Goal: Task Accomplishment & Management: Manage account settings

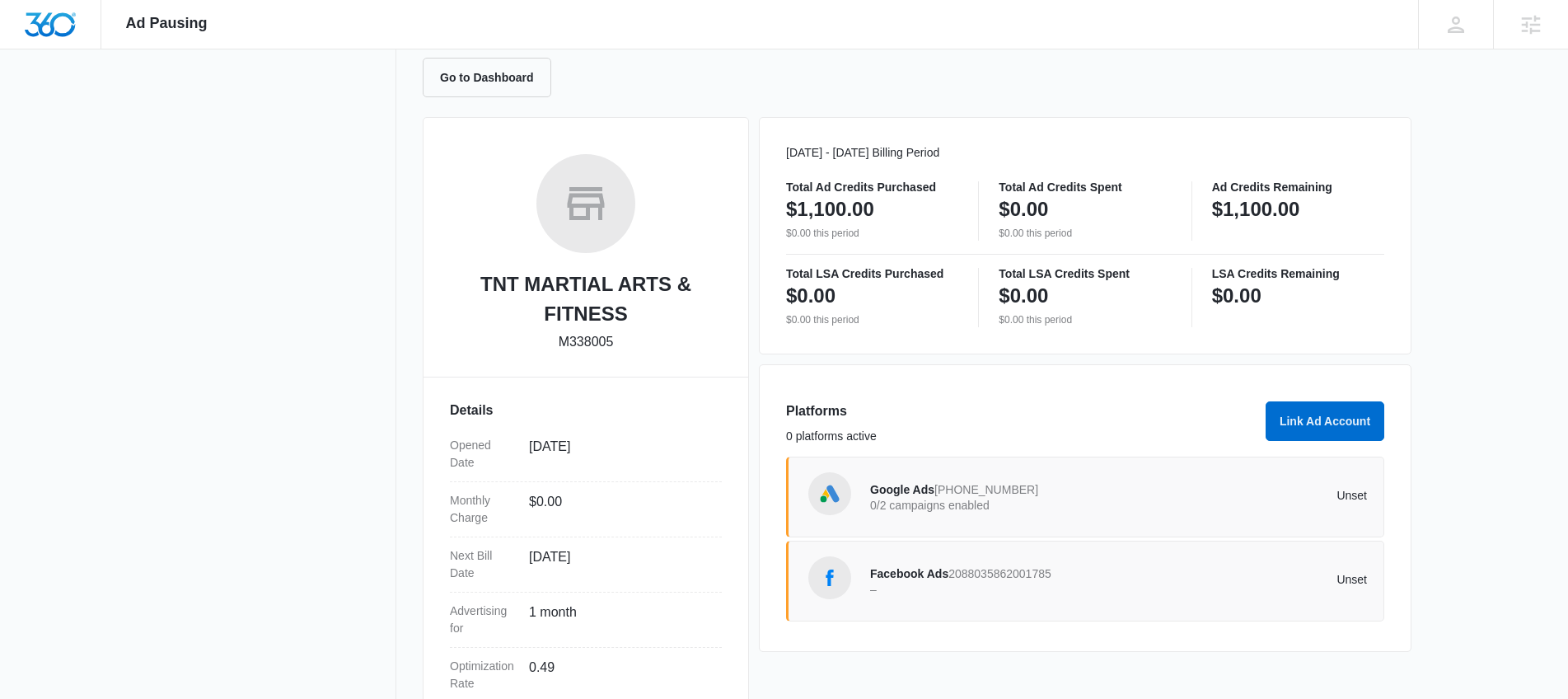
scroll to position [323, 0]
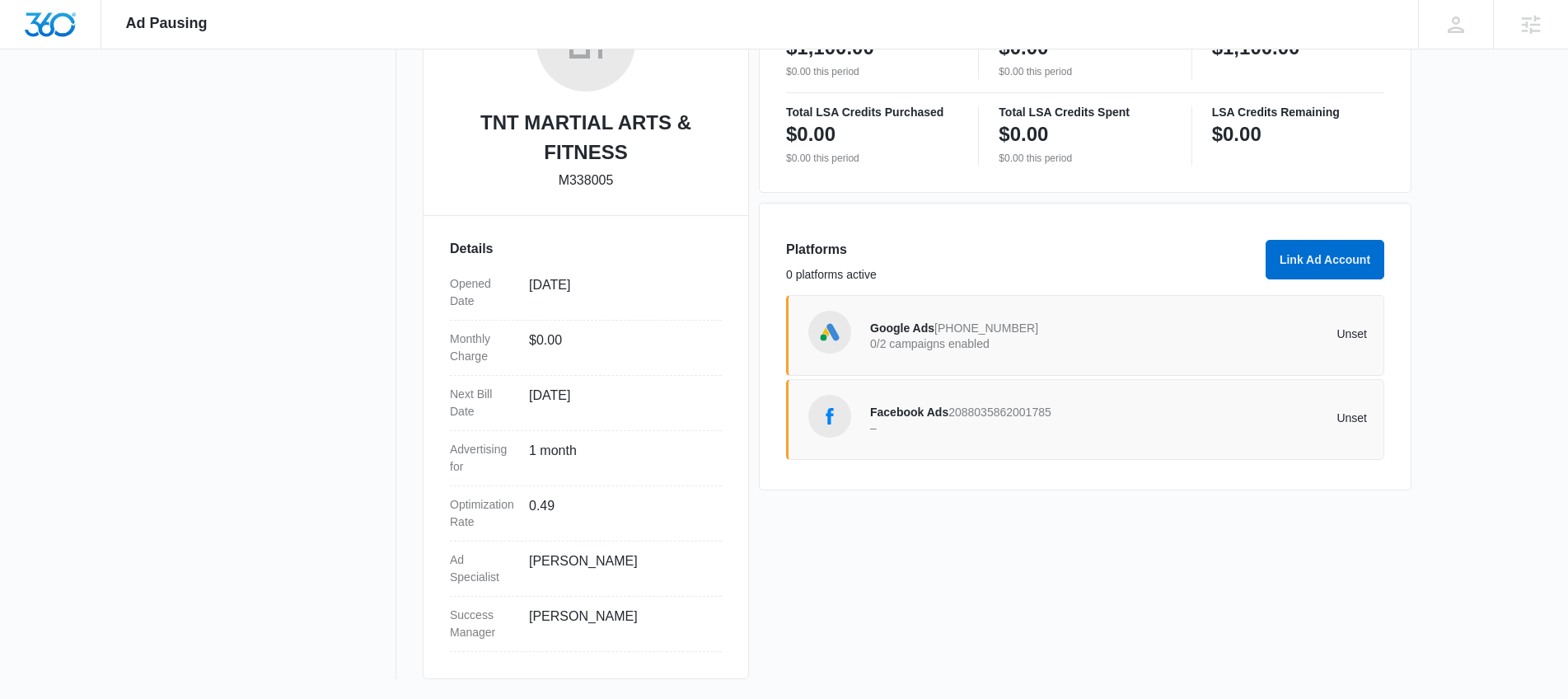
click at [990, 322] on span "[PHONE_NUMBER]" at bounding box center [986, 328] width 103 height 13
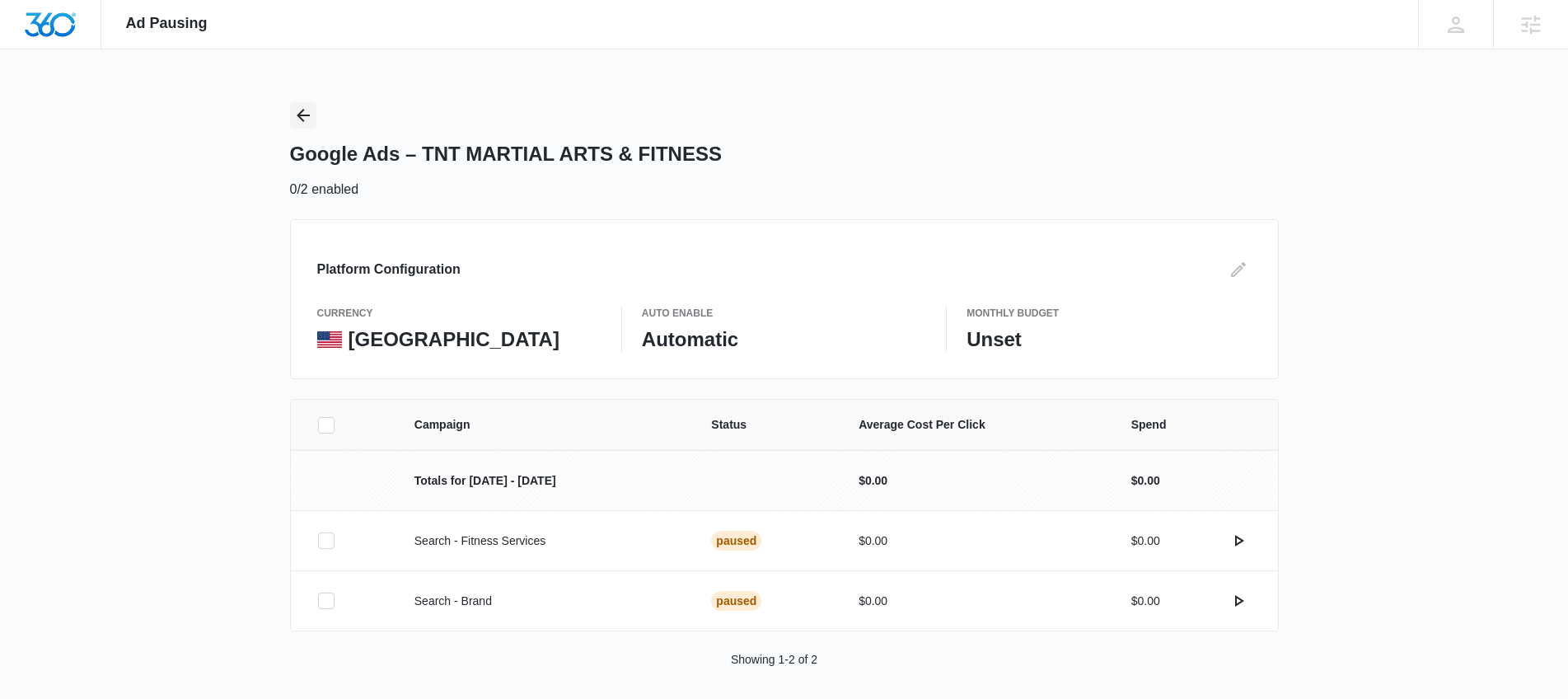
click at [293, 116] on icon "Back" at bounding box center [303, 115] width 20 height 20
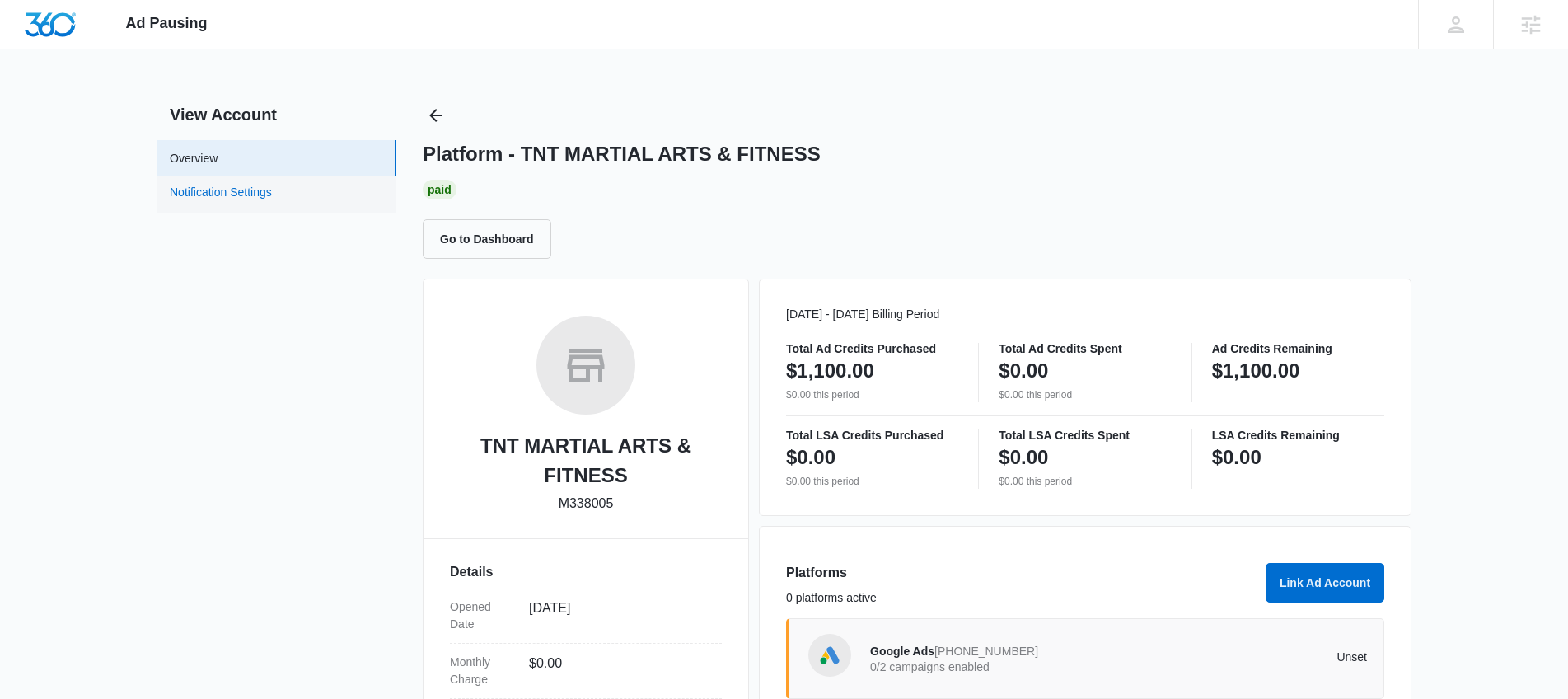
click at [272, 205] on link "Notification Settings" at bounding box center [221, 194] width 102 height 21
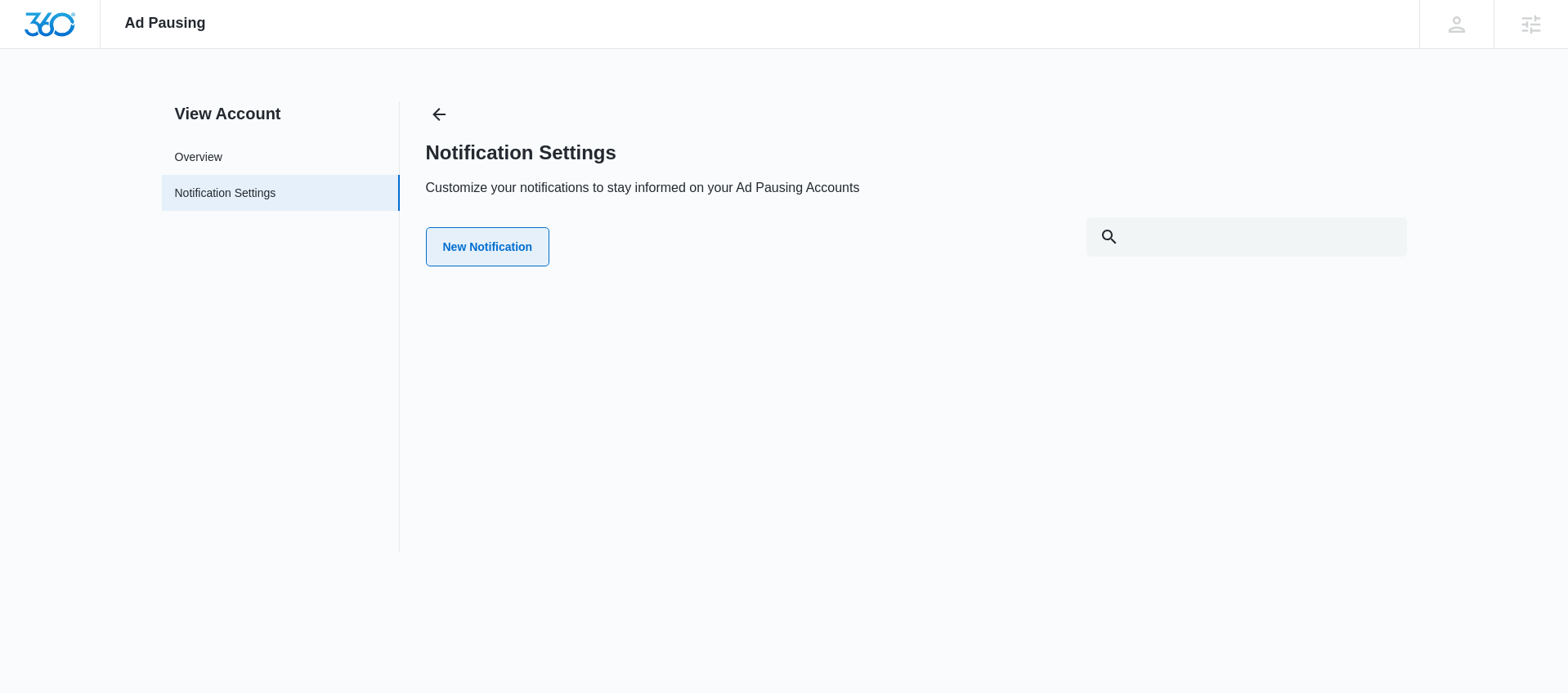
click at [451, 240] on button "New Notification" at bounding box center [488, 247] width 124 height 39
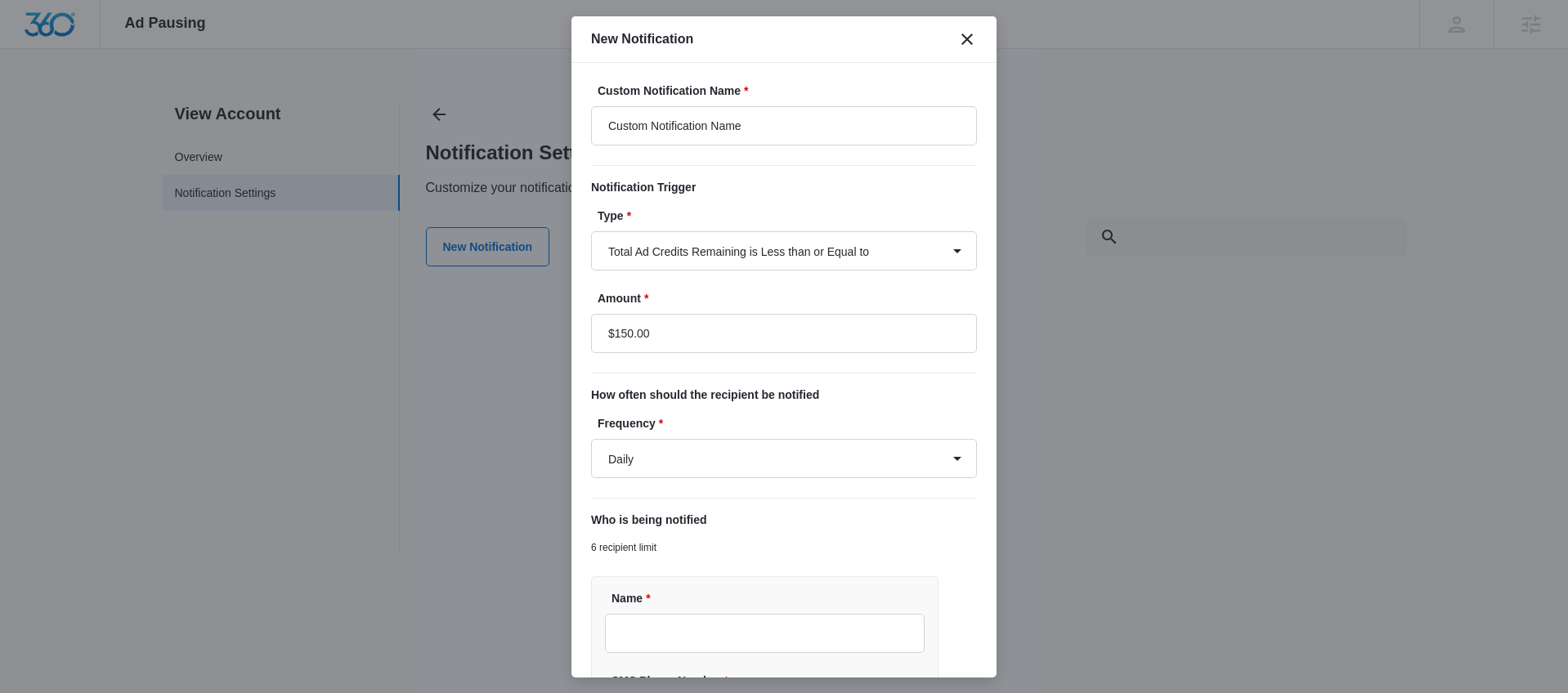
click at [816, 436] on div "Frequency * Daily Every Time" at bounding box center [783, 446] width 386 height 63
click at [800, 468] on select "Daily Every Time" at bounding box center [783, 458] width 386 height 39
select select "every_time"
click at [591, 439] on select "Daily Every Time" at bounding box center [783, 458] width 386 height 39
click at [627, 330] on input "$150.00" at bounding box center [783, 334] width 386 height 39
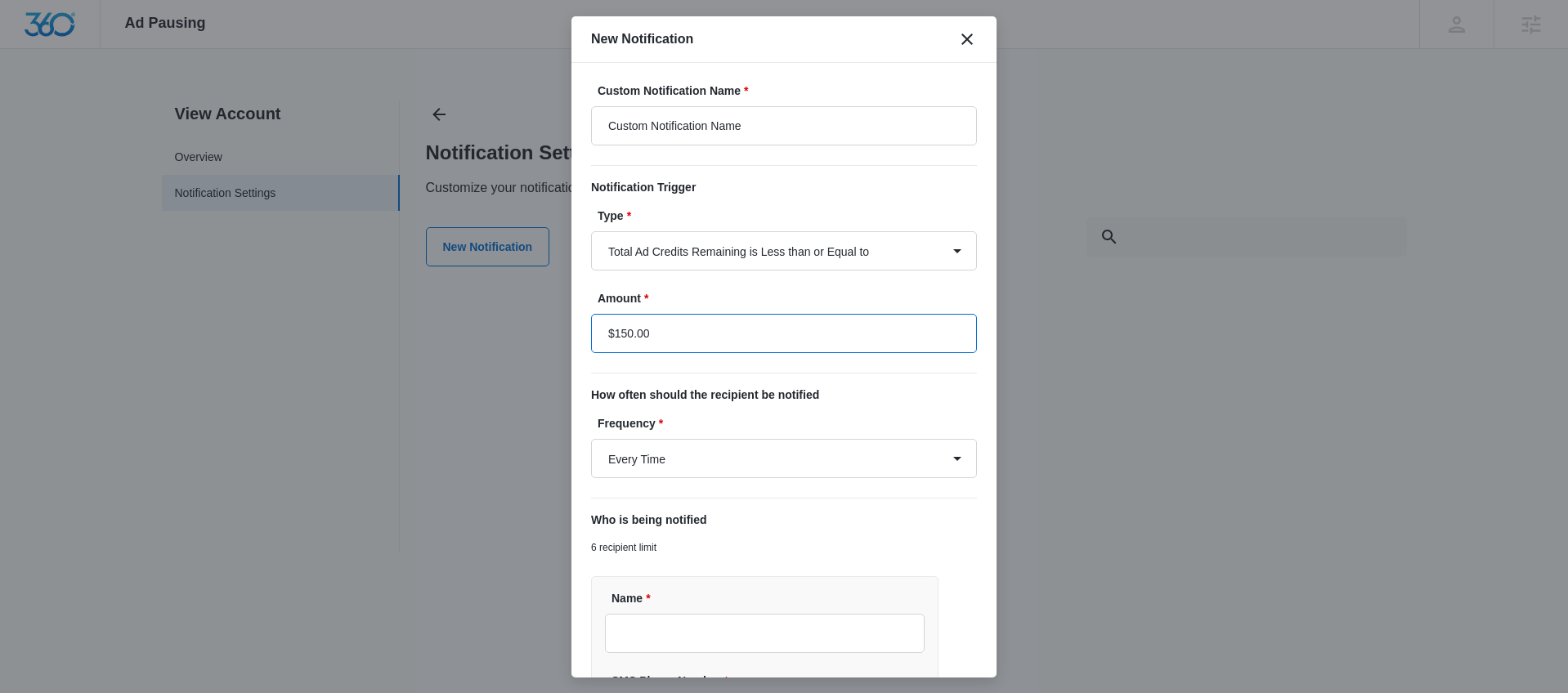
click at [627, 330] on input "$150.00" at bounding box center [783, 334] width 386 height 39
click at [751, 375] on form "Custom Notification Name * Custom Notification Name Notification Trigger Type *…" at bounding box center [783, 519] width 386 height 874
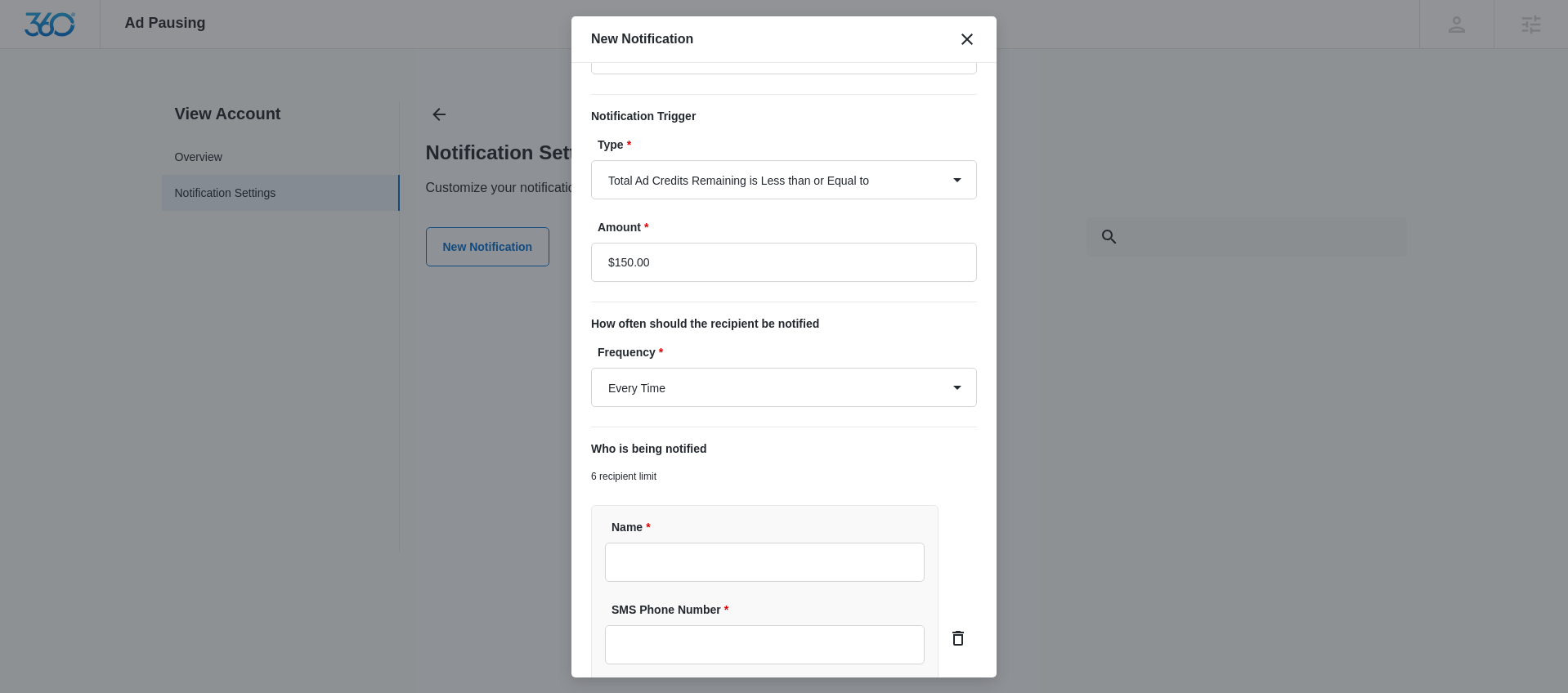
scroll to position [144, 0]
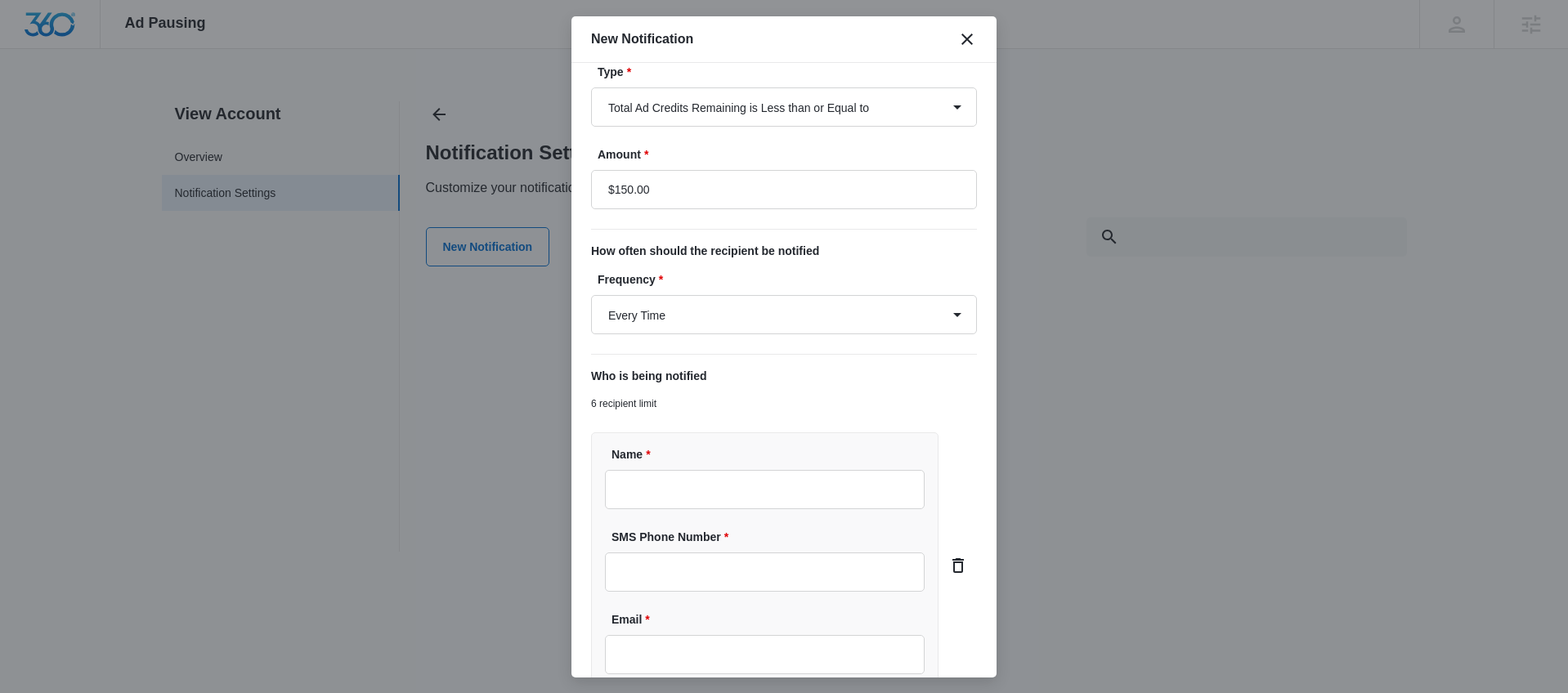
click at [705, 627] on label "Email *" at bounding box center [772, 620] width 320 height 18
click at [705, 635] on input "Email *" at bounding box center [766, 654] width 320 height 39
paste input "[EMAIL_ADDRESS][DOMAIN_NAME]"
type input "[EMAIL_ADDRESS][DOMAIN_NAME]"
click at [732, 495] on input "Name *" at bounding box center [766, 490] width 320 height 39
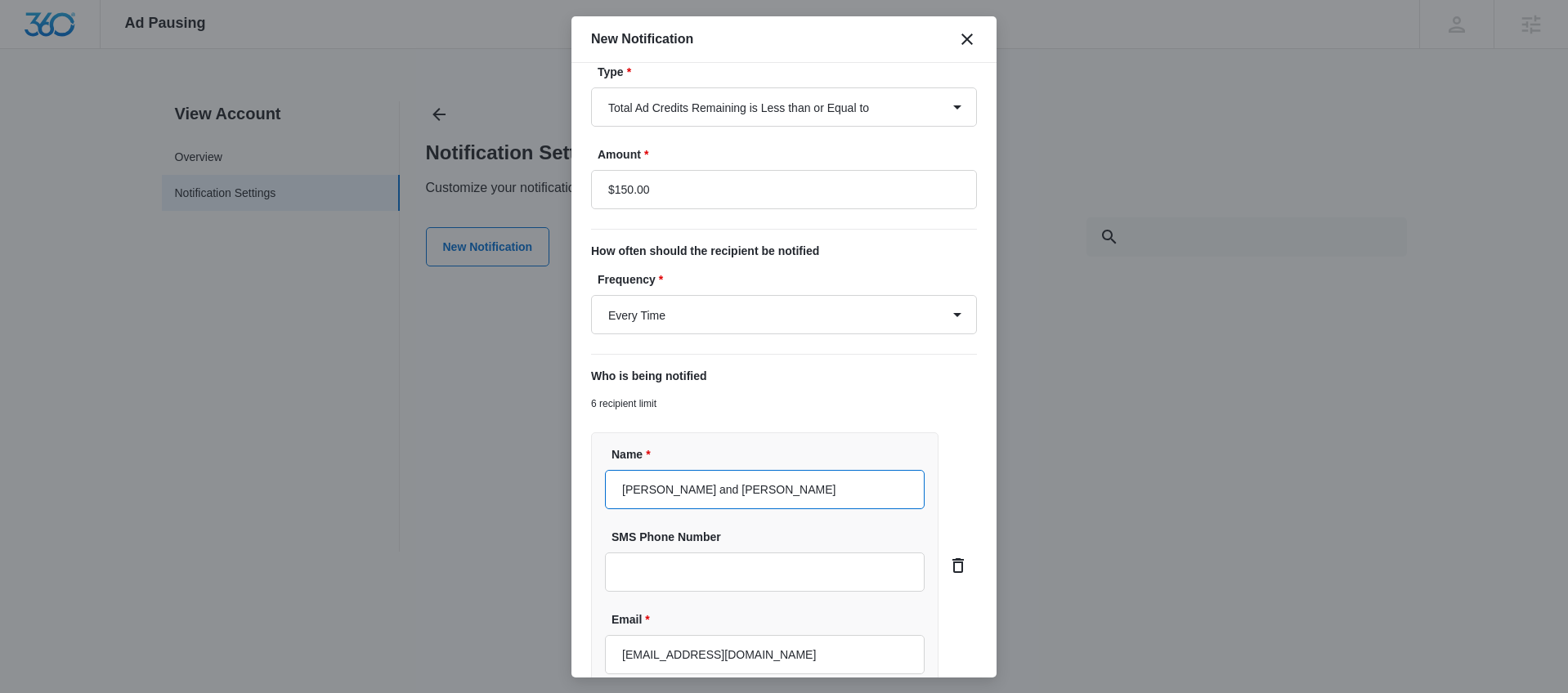
type input "[PERSON_NAME] and [PERSON_NAME]"
drag, startPoint x: 858, startPoint y: 549, endPoint x: 850, endPoint y: 557, distance: 11.3
click at [858, 550] on div "SMS Phone Number" at bounding box center [766, 560] width 320 height 63
click at [843, 565] on input "SMS Phone Number" at bounding box center [766, 572] width 320 height 39
paste input "[PHONE_NUMBER]"
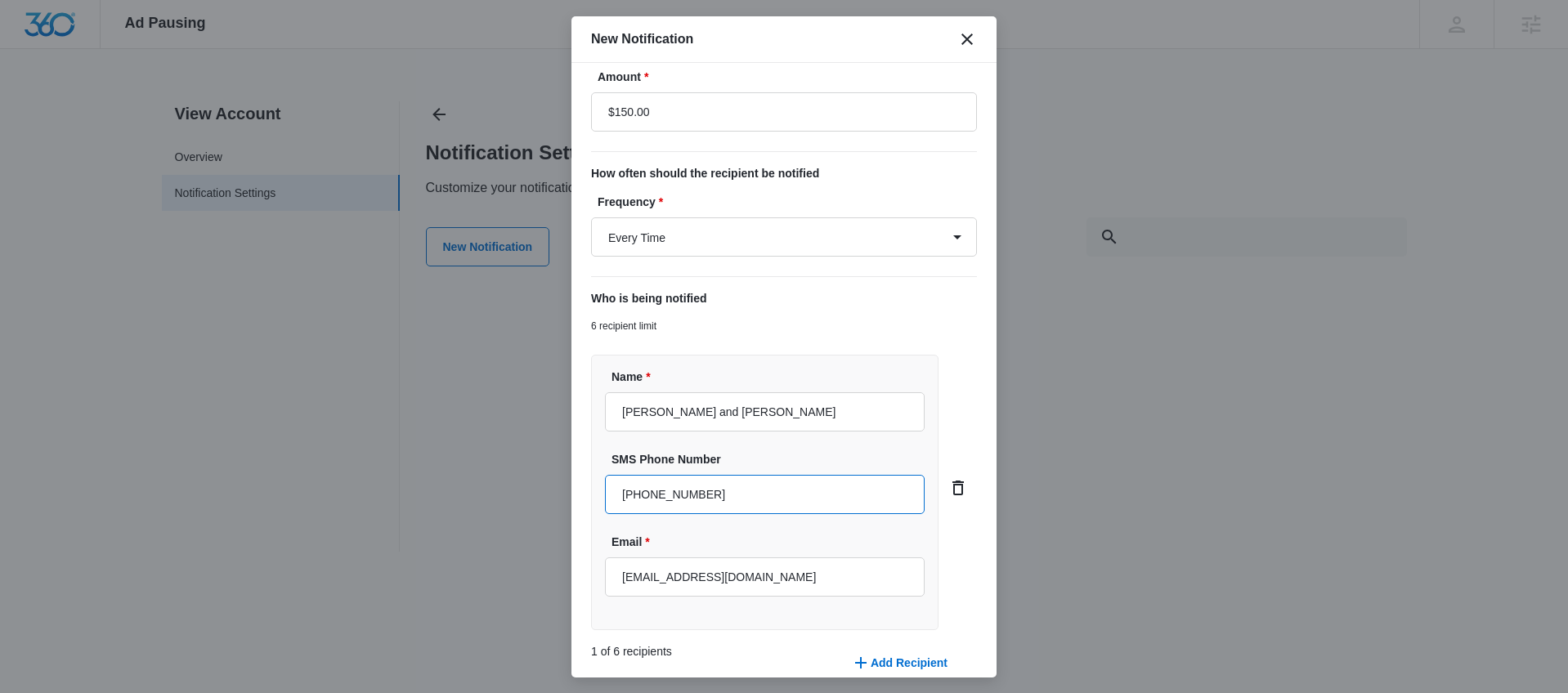
scroll to position [298, 0]
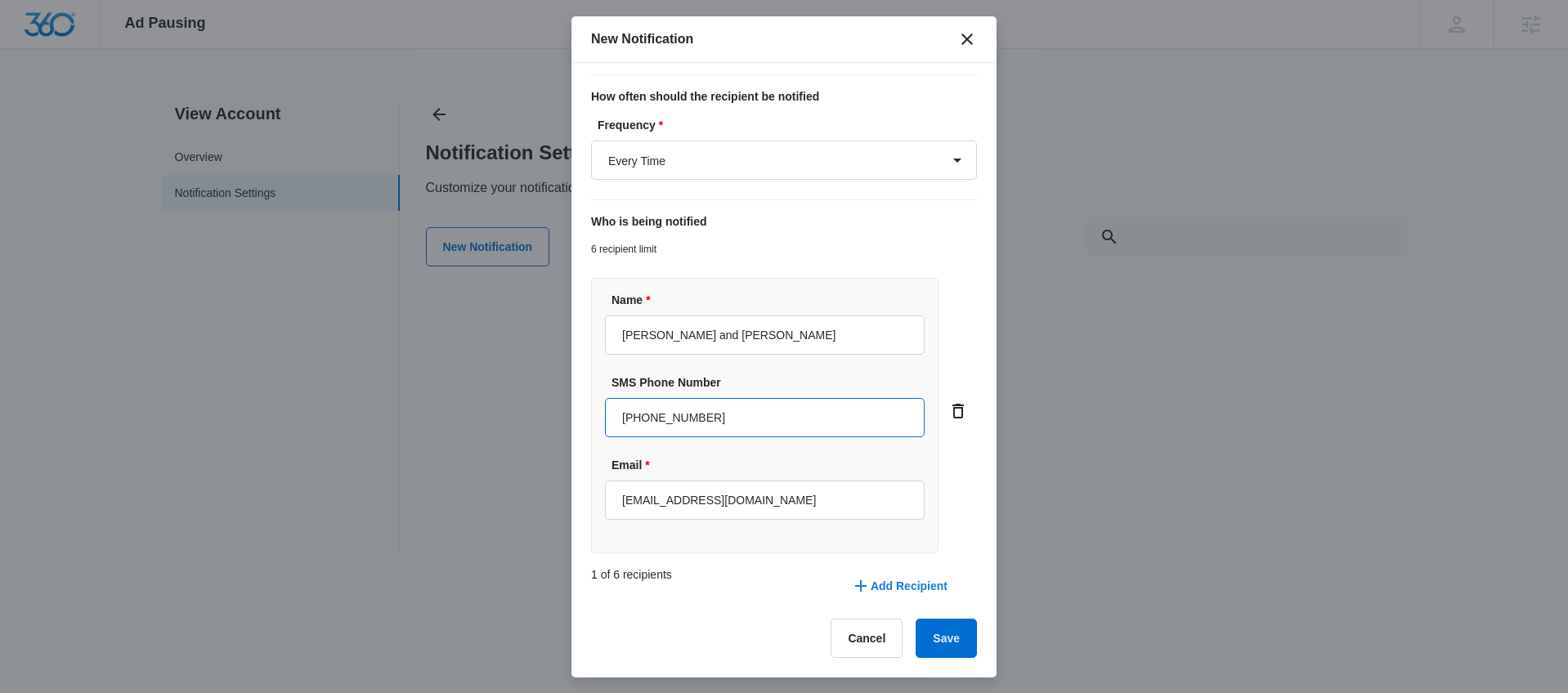
type input "[PHONE_NUMBER]"
click at [901, 577] on button "Add Recipient" at bounding box center [900, 586] width 129 height 39
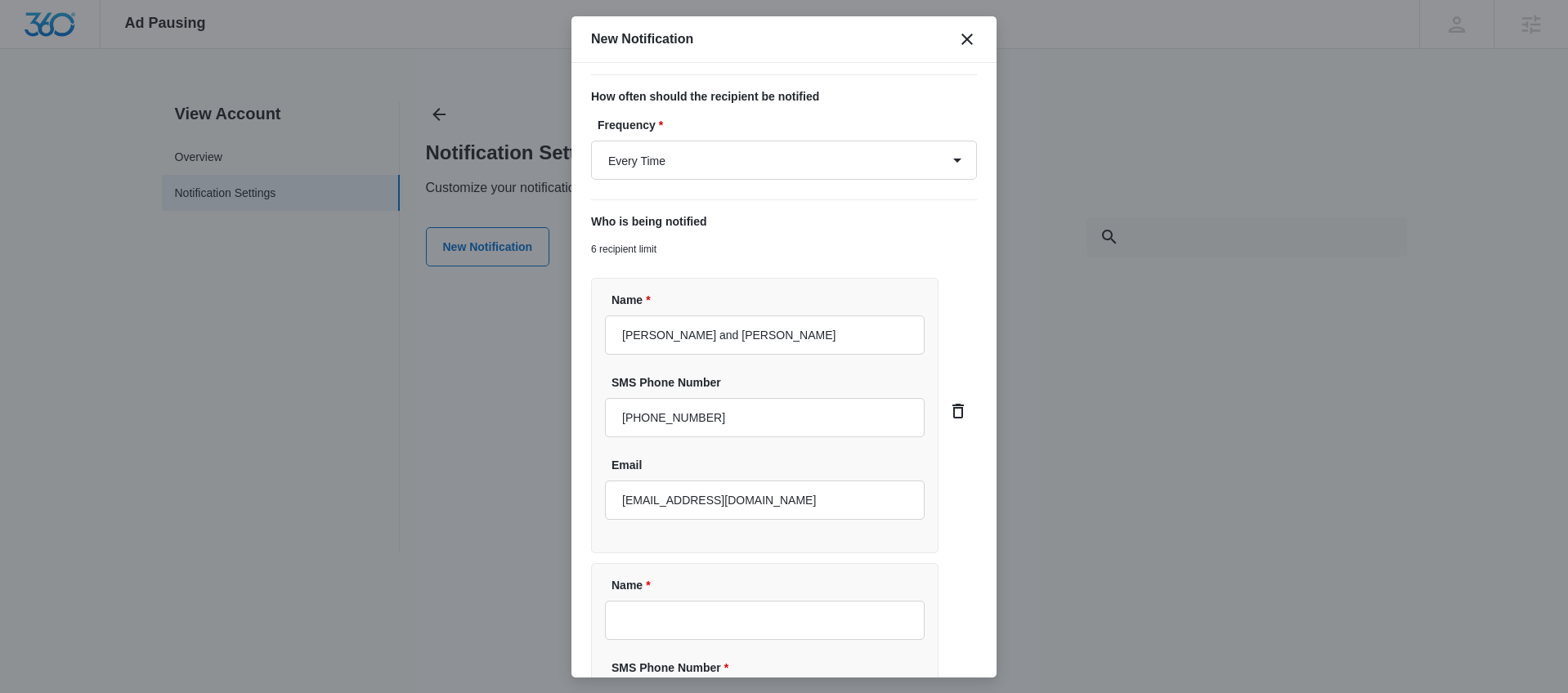
scroll to position [584, 0]
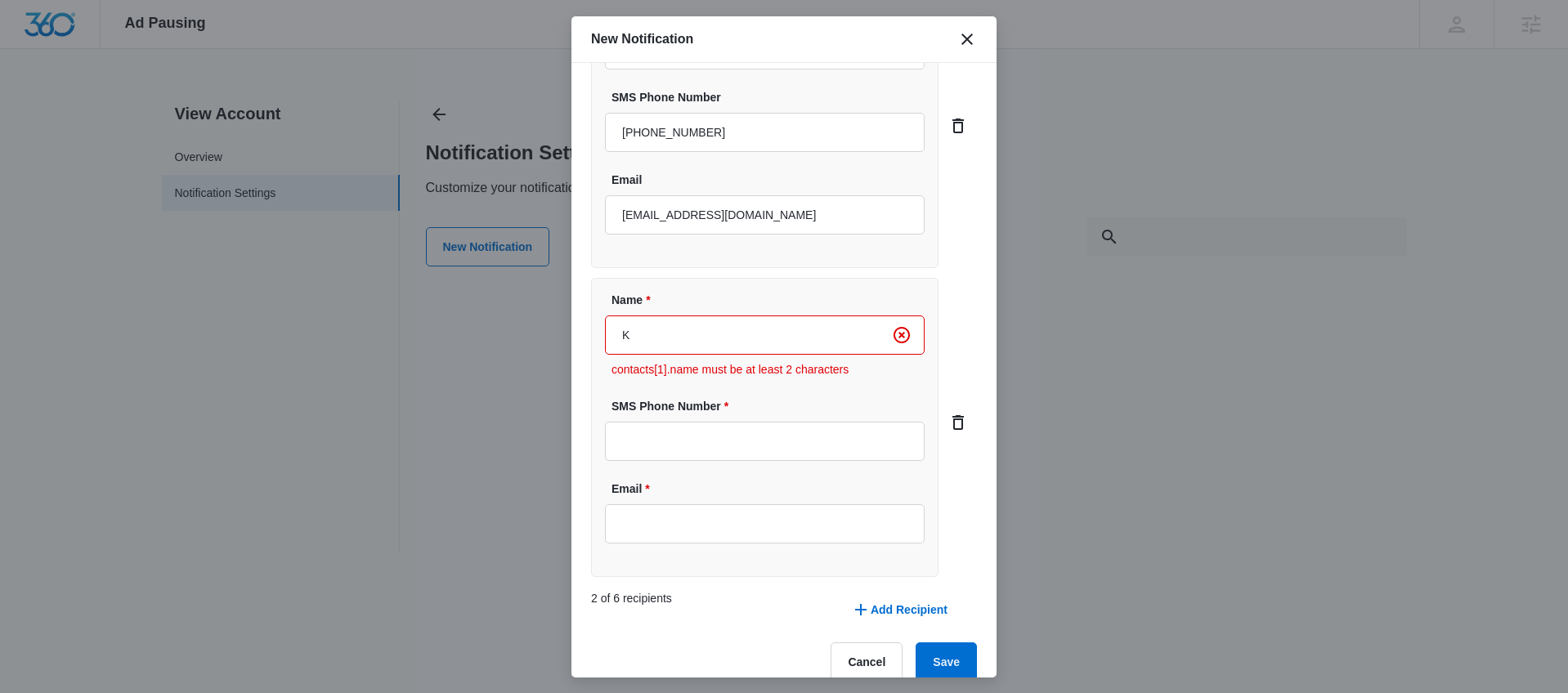
type input "[PERSON_NAME]"
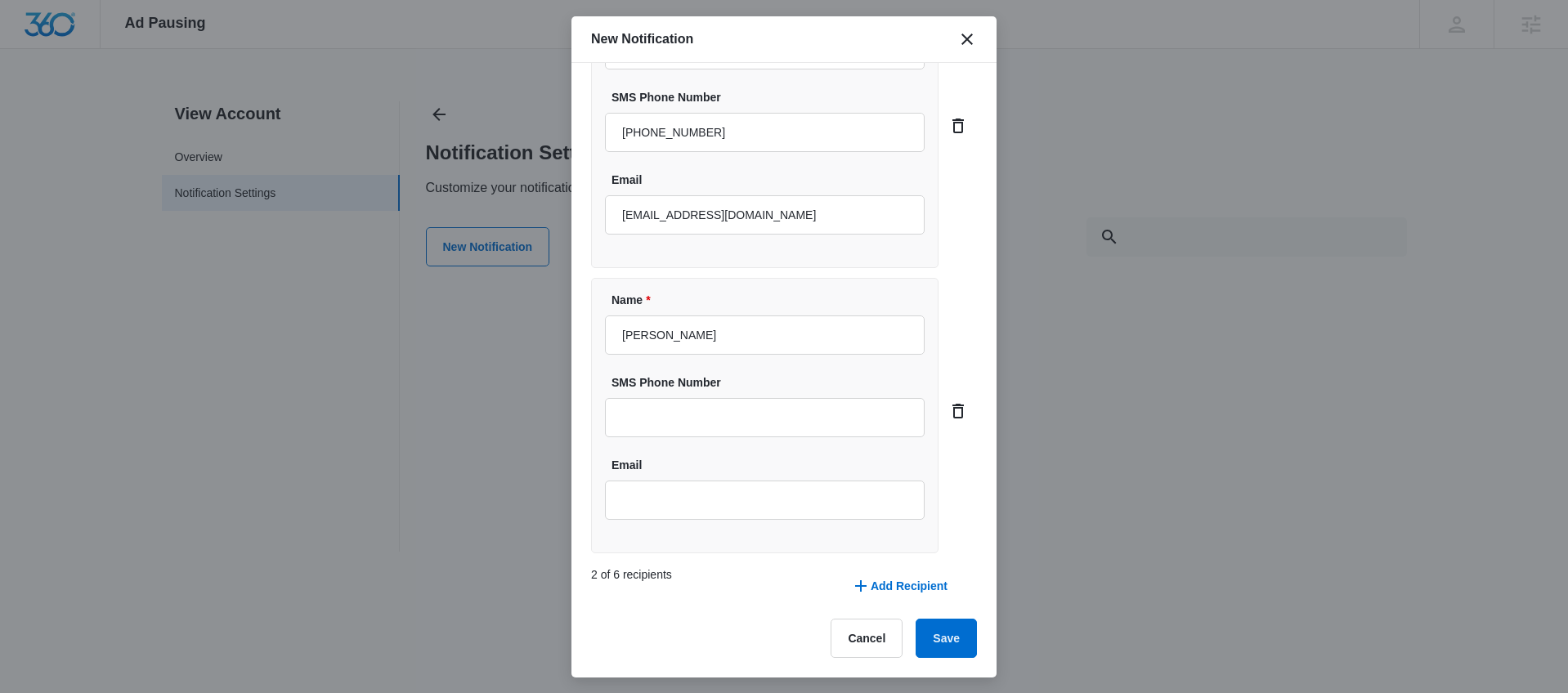
click at [776, 521] on div "Name * [PERSON_NAME] SMS Phone Number Email" at bounding box center [765, 416] width 348 height 275
click at [764, 509] on input "Email" at bounding box center [766, 500] width 320 height 39
type input "[EMAIL_ADDRESS][PERSON_NAME][DOMAIN_NAME]"
click at [937, 637] on button "Save" at bounding box center [947, 638] width 61 height 39
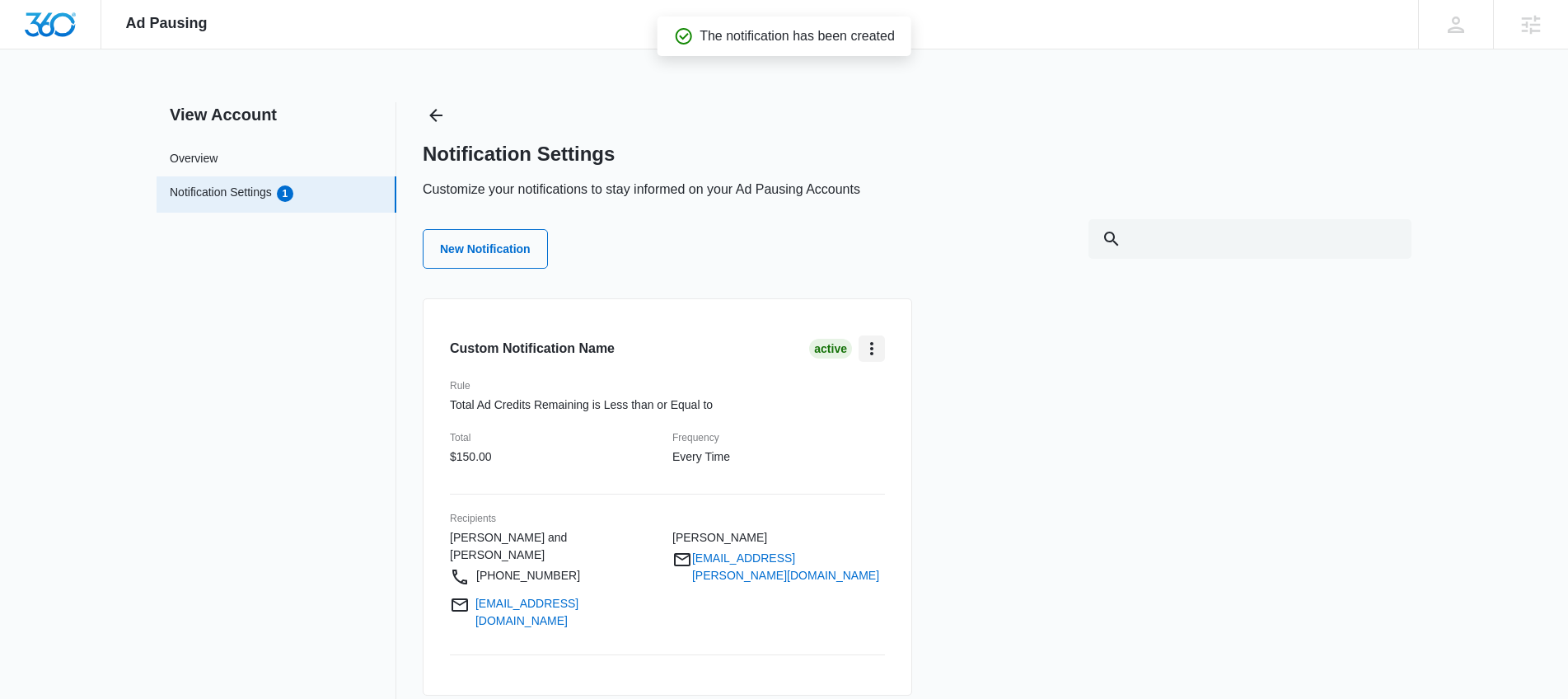
click at [860, 356] on button "card.dropdown.label" at bounding box center [872, 349] width 26 height 26
click at [888, 378] on div "Edit Pause Duplicate Delete" at bounding box center [913, 432] width 109 height 127
click at [857, 346] on div "Active" at bounding box center [847, 349] width 75 height 26
click at [876, 348] on icon "card.dropdown.label" at bounding box center [871, 349] width 20 height 20
click at [896, 395] on div "Edit" at bounding box center [903, 394] width 48 height 11
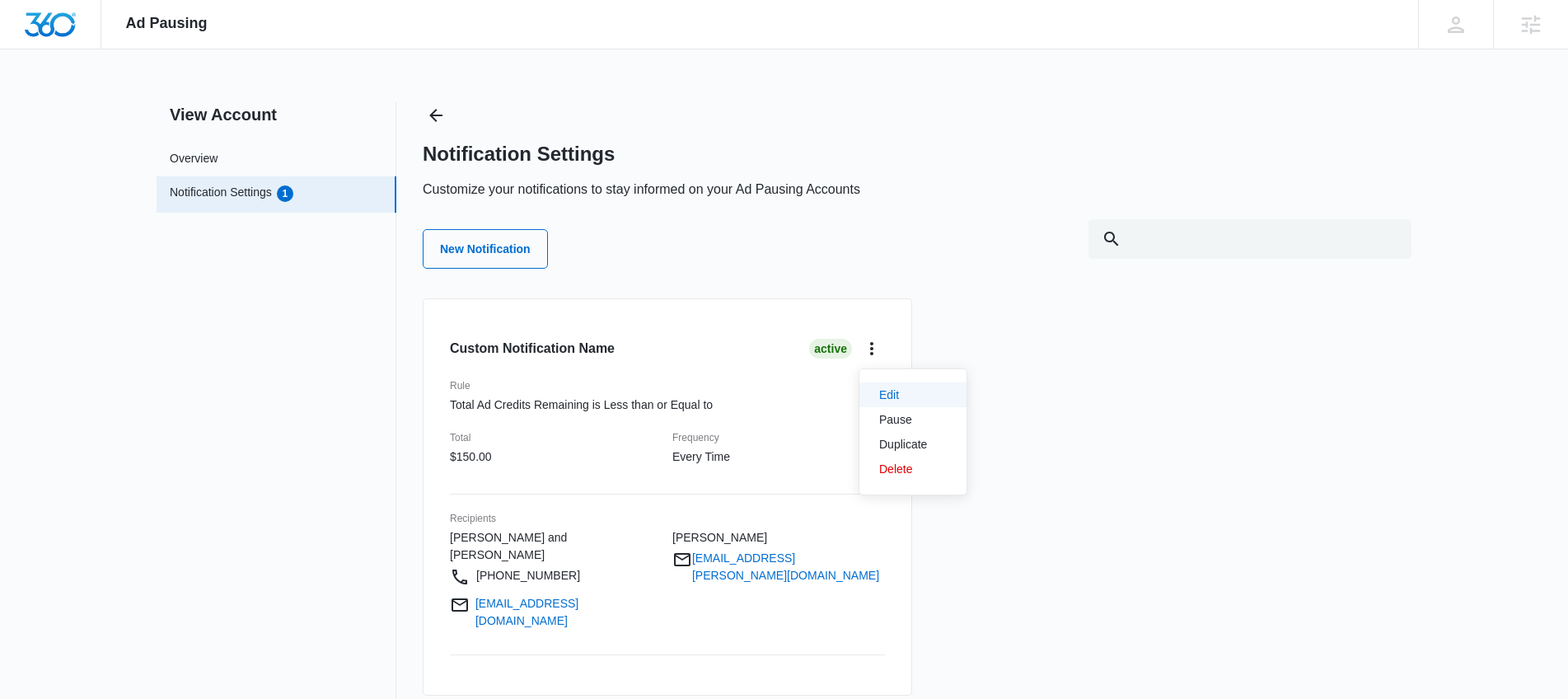
select select "every_time"
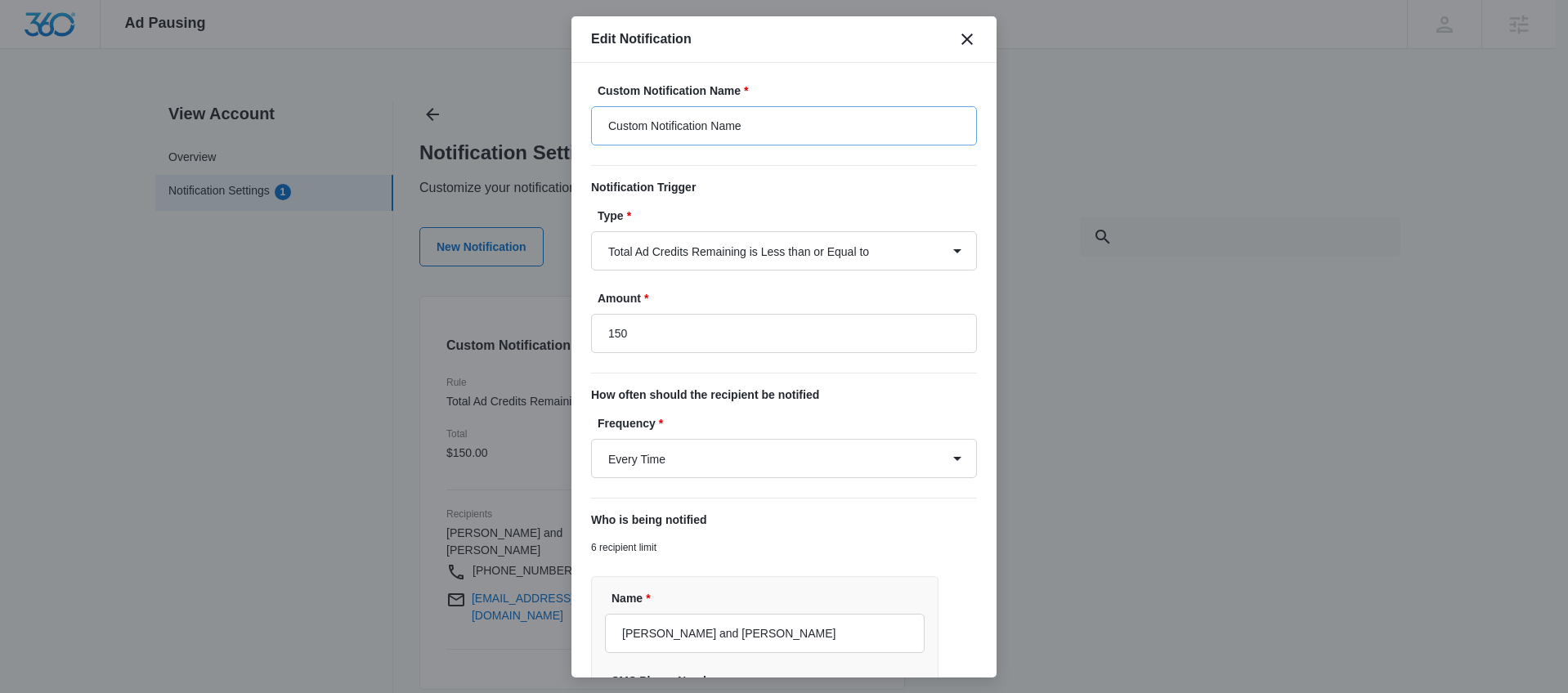
type input "$150.00"
drag, startPoint x: 816, startPoint y: 138, endPoint x: 825, endPoint y: 132, distance: 10.8
click at [817, 138] on input "Custom Notification Name" at bounding box center [783, 126] width 386 height 39
click at [825, 132] on input "Custom Notification Name" at bounding box center [783, 126] width 386 height 39
click at [827, 130] on input "Custom Notification Name" at bounding box center [783, 126] width 386 height 39
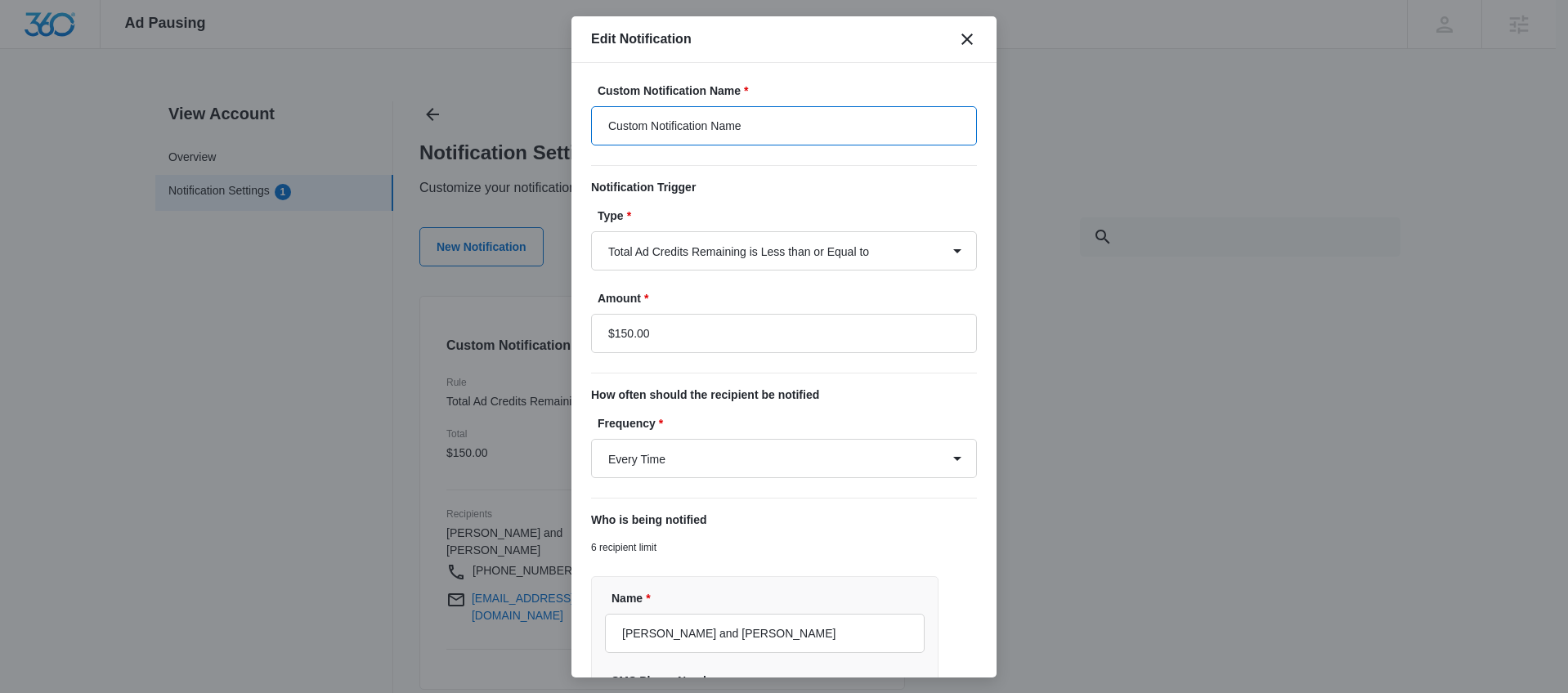
click at [827, 130] on input "Custom Notification Name" at bounding box center [783, 126] width 386 height 39
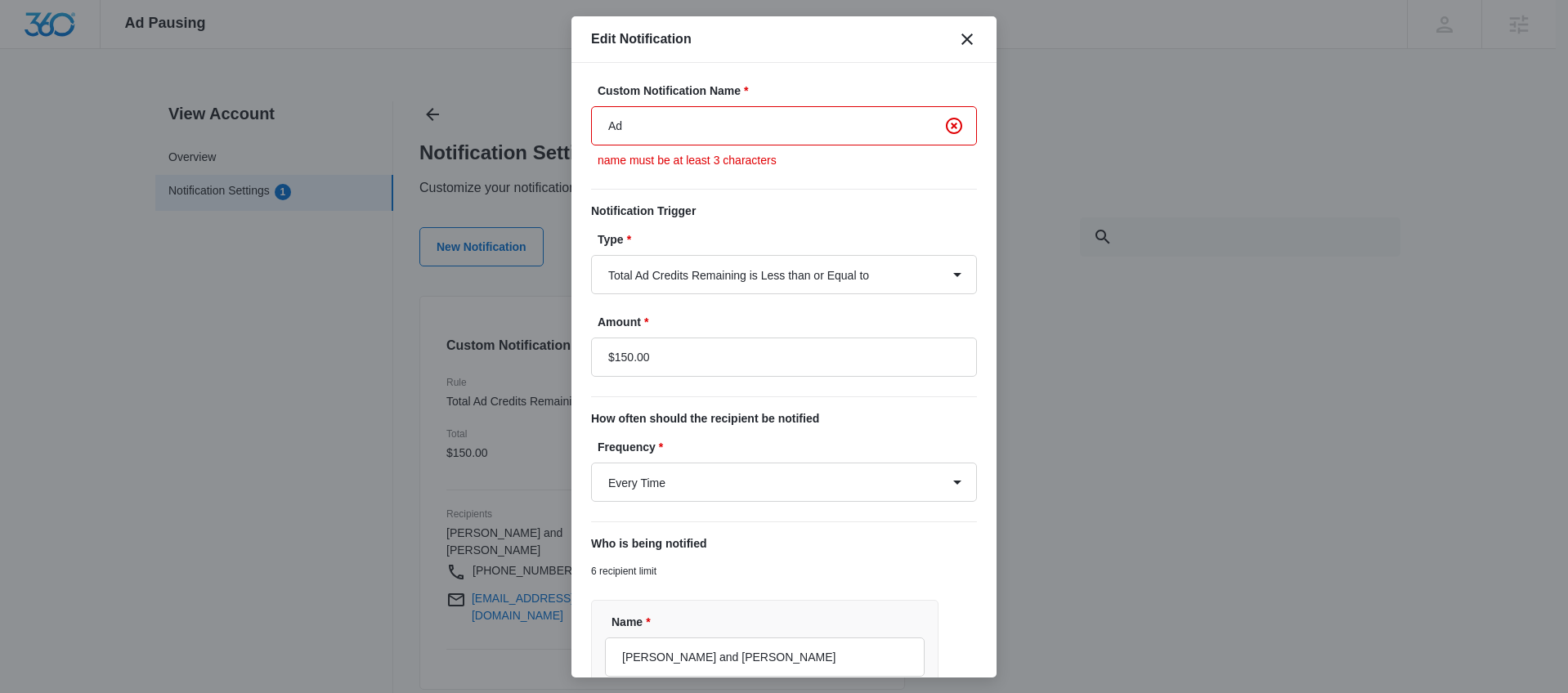
type input "Ad budget is running low!"
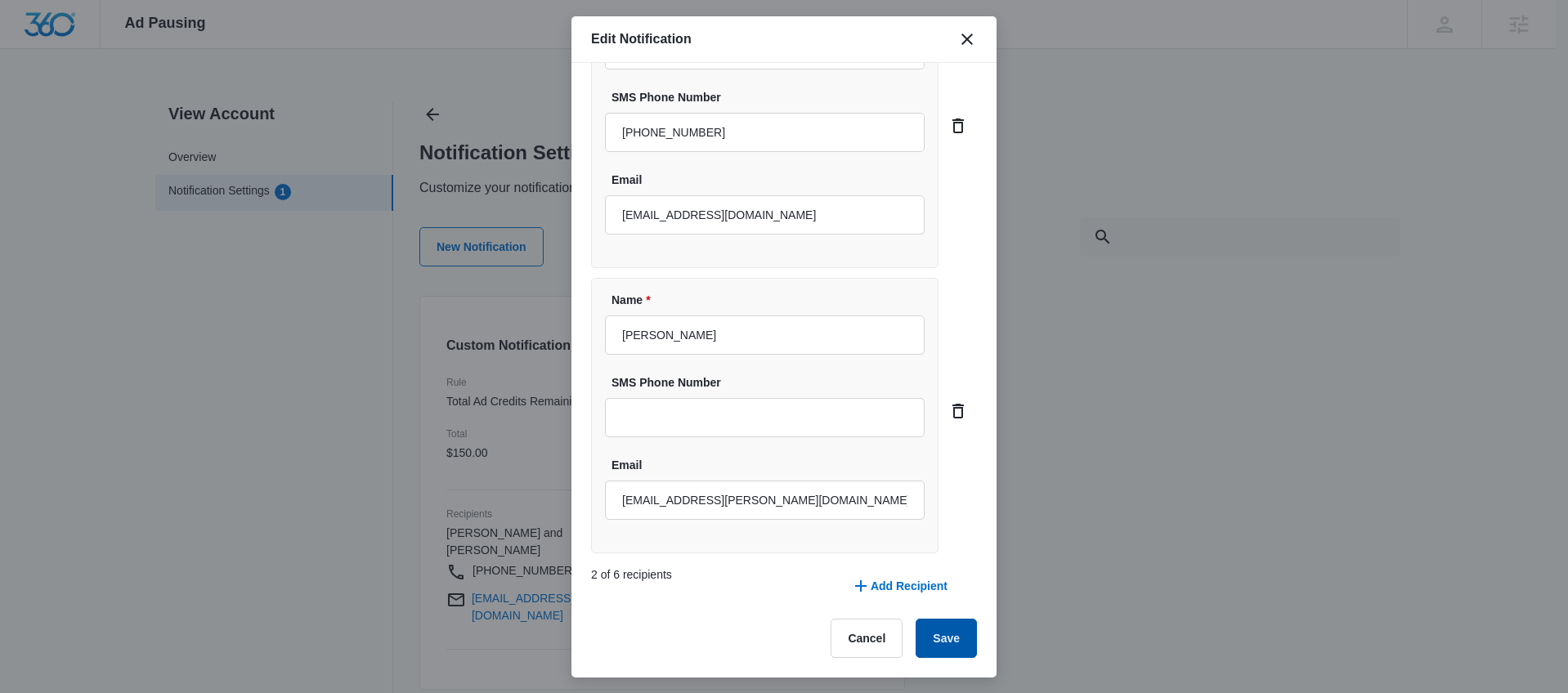
click at [937, 640] on button "Save" at bounding box center [947, 638] width 61 height 39
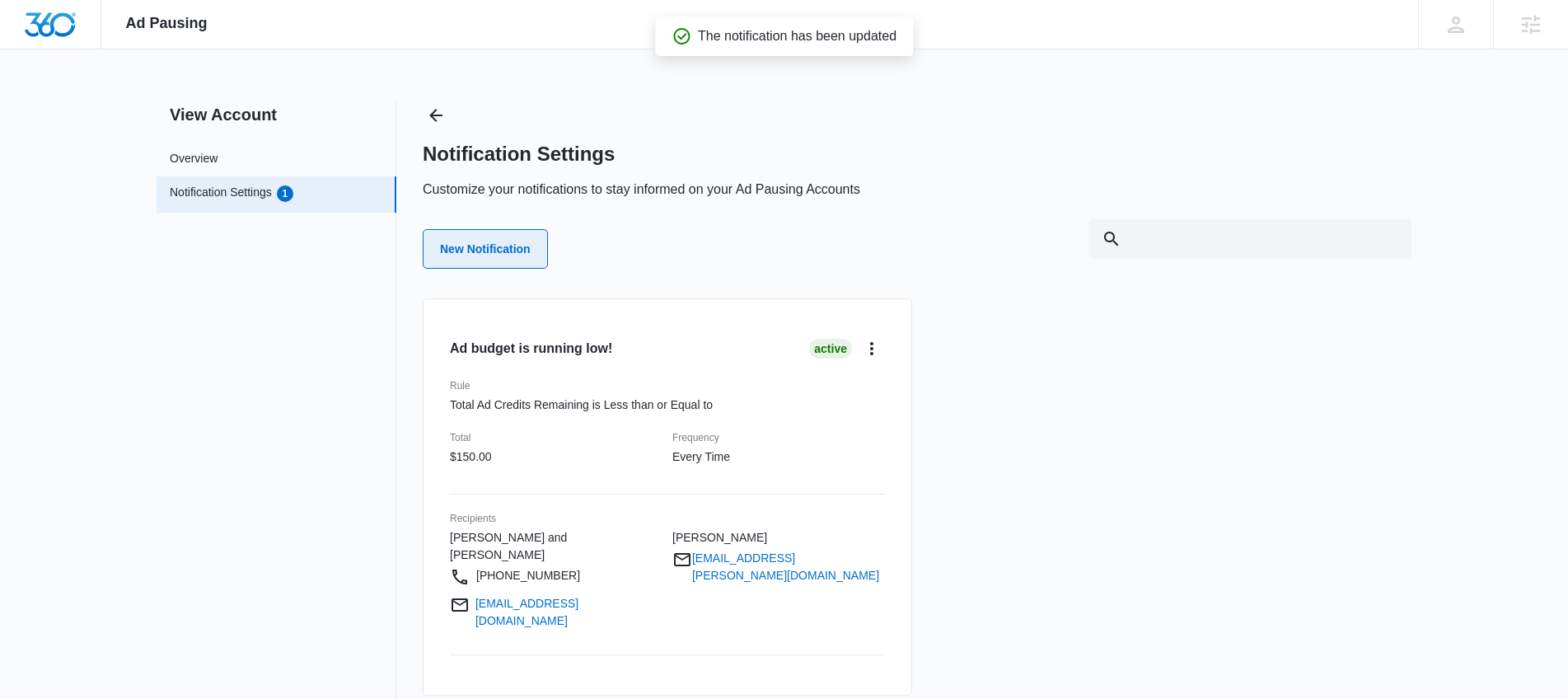
click at [520, 260] on button "New Notification" at bounding box center [485, 249] width 125 height 39
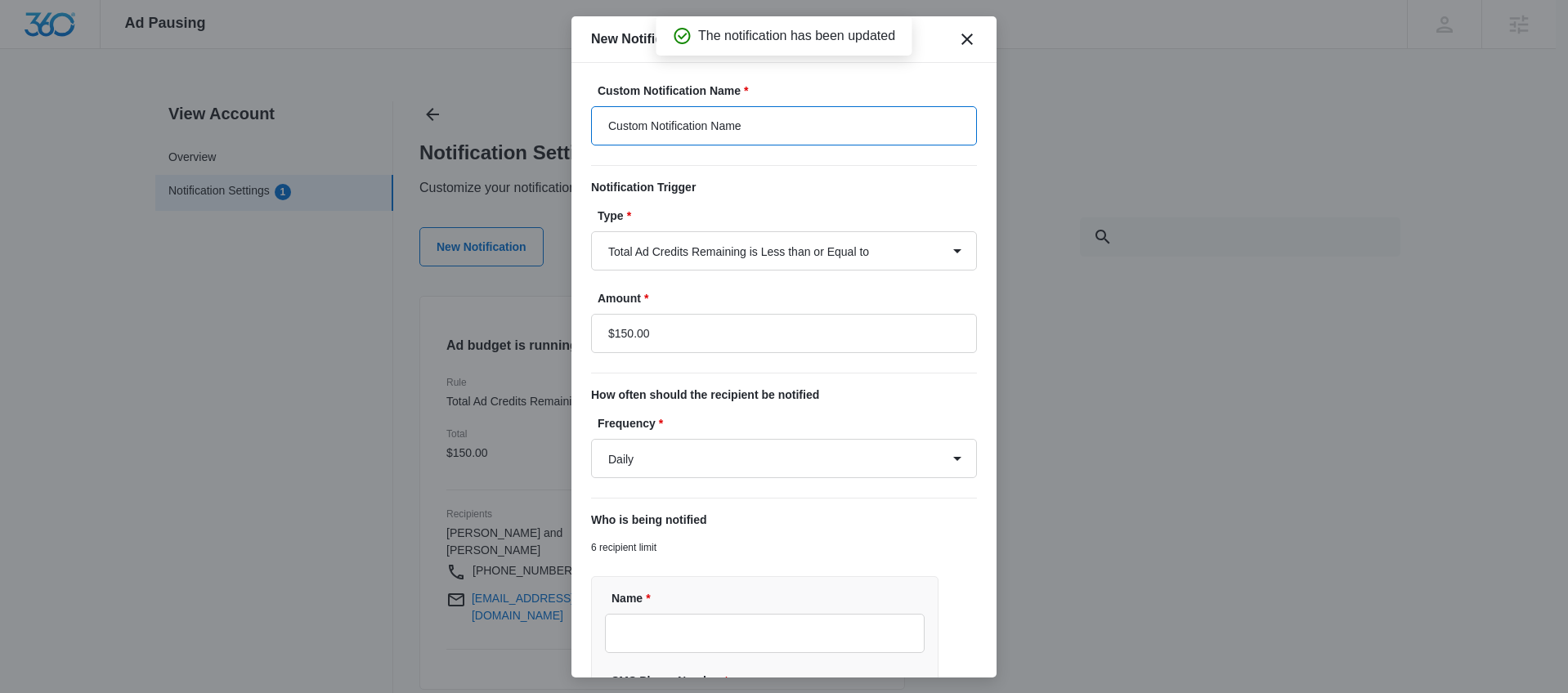
click at [819, 131] on input "Custom Notification Name" at bounding box center [783, 126] width 386 height 39
type input "Time to refuel your ads!"
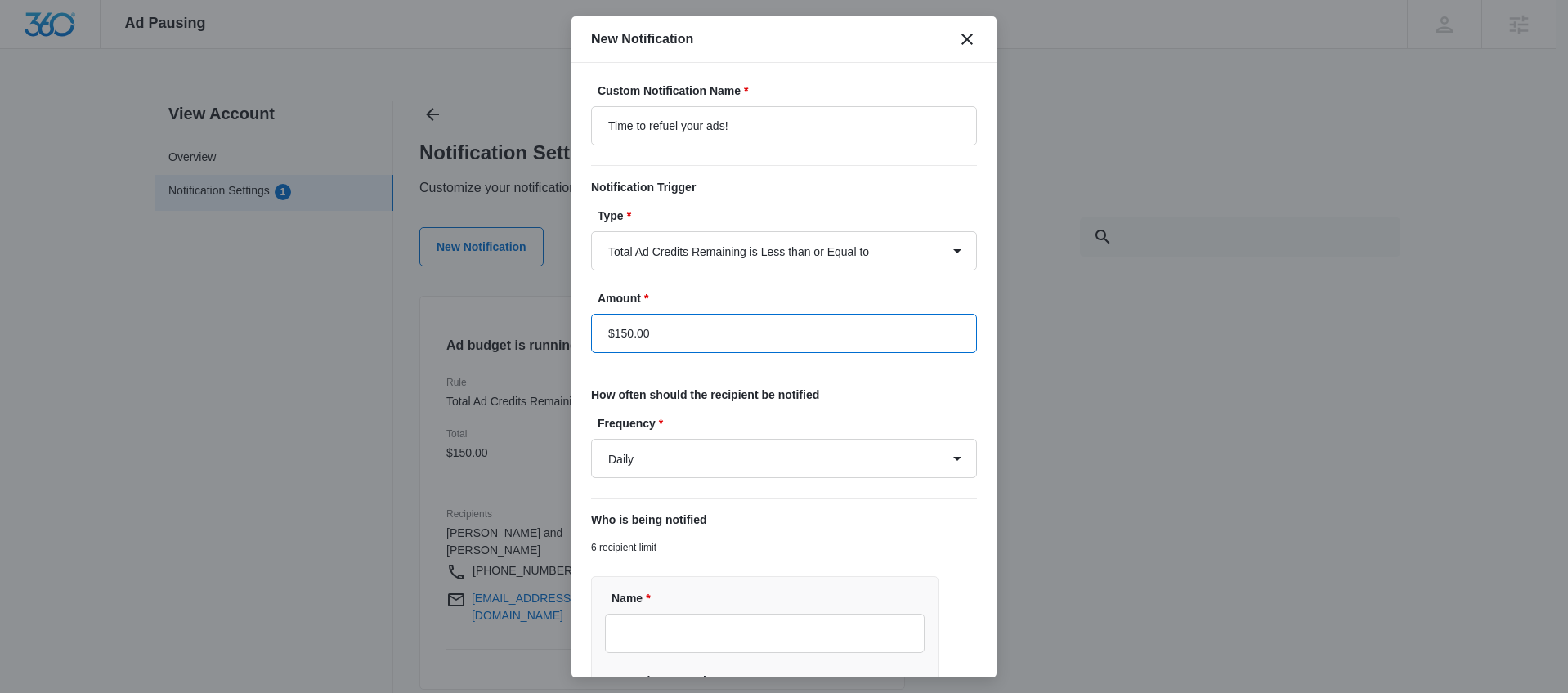
click at [626, 329] on input "$150.00" at bounding box center [783, 334] width 386 height 39
click at [623, 322] on input "$150.00" at bounding box center [783, 334] width 386 height 39
click at [626, 328] on input "$150.00" at bounding box center [783, 334] width 386 height 39
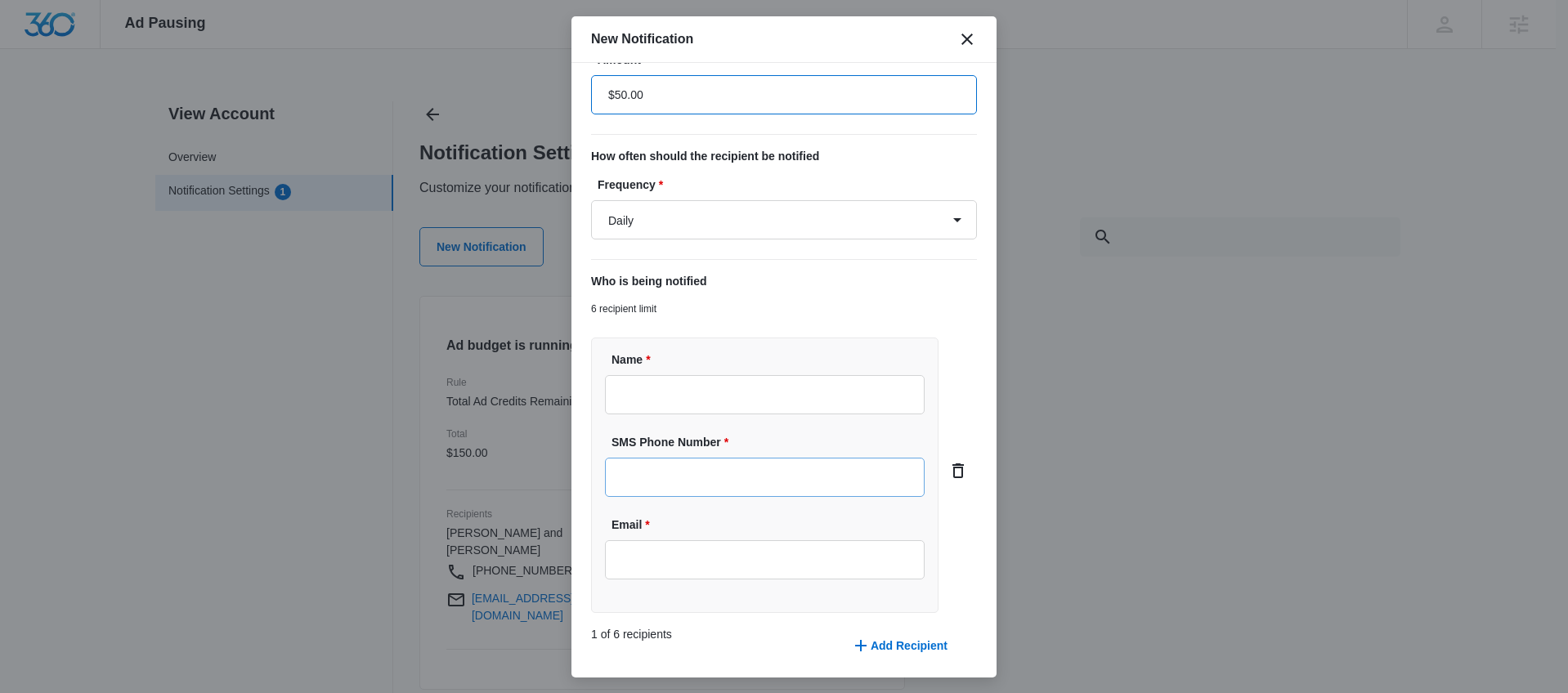
scroll to position [298, 0]
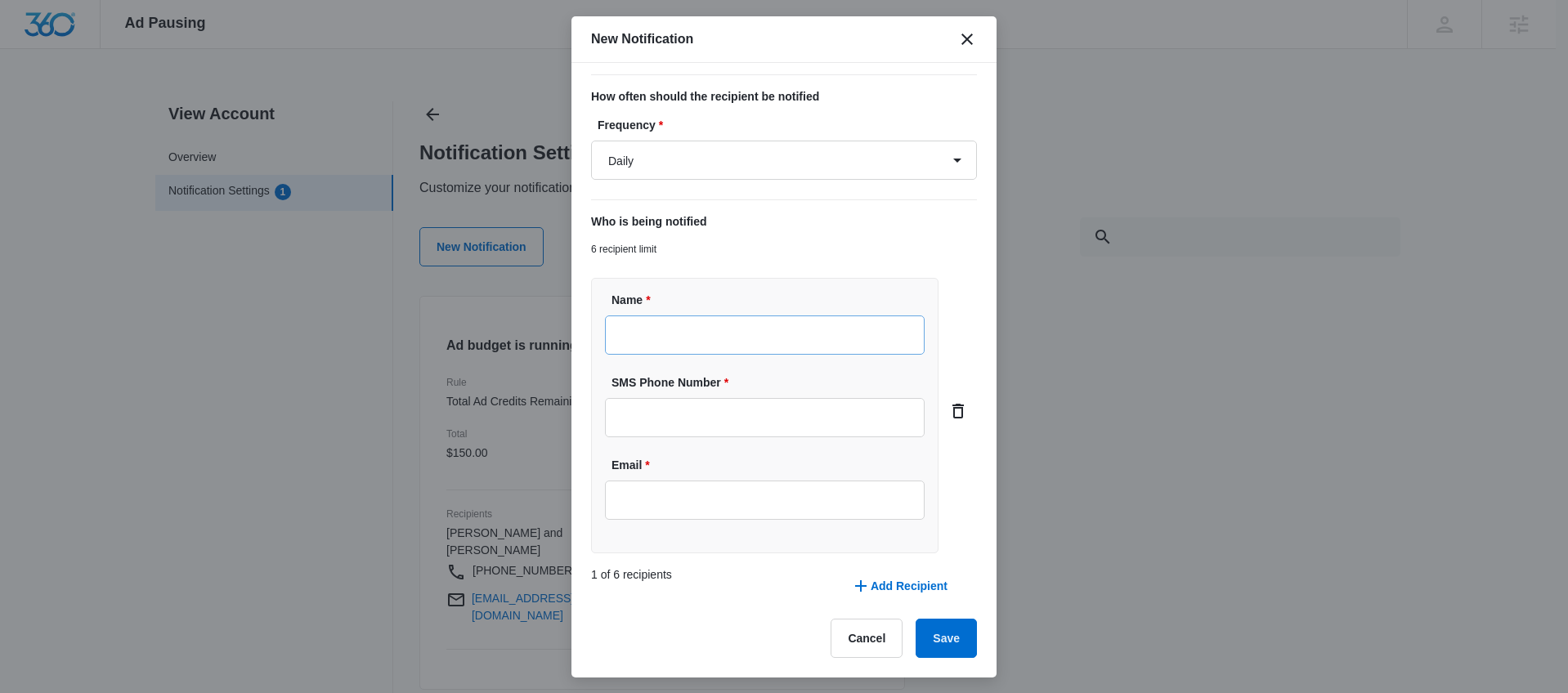
type input "$50.00"
click at [729, 320] on input "Name *" at bounding box center [766, 334] width 320 height 39
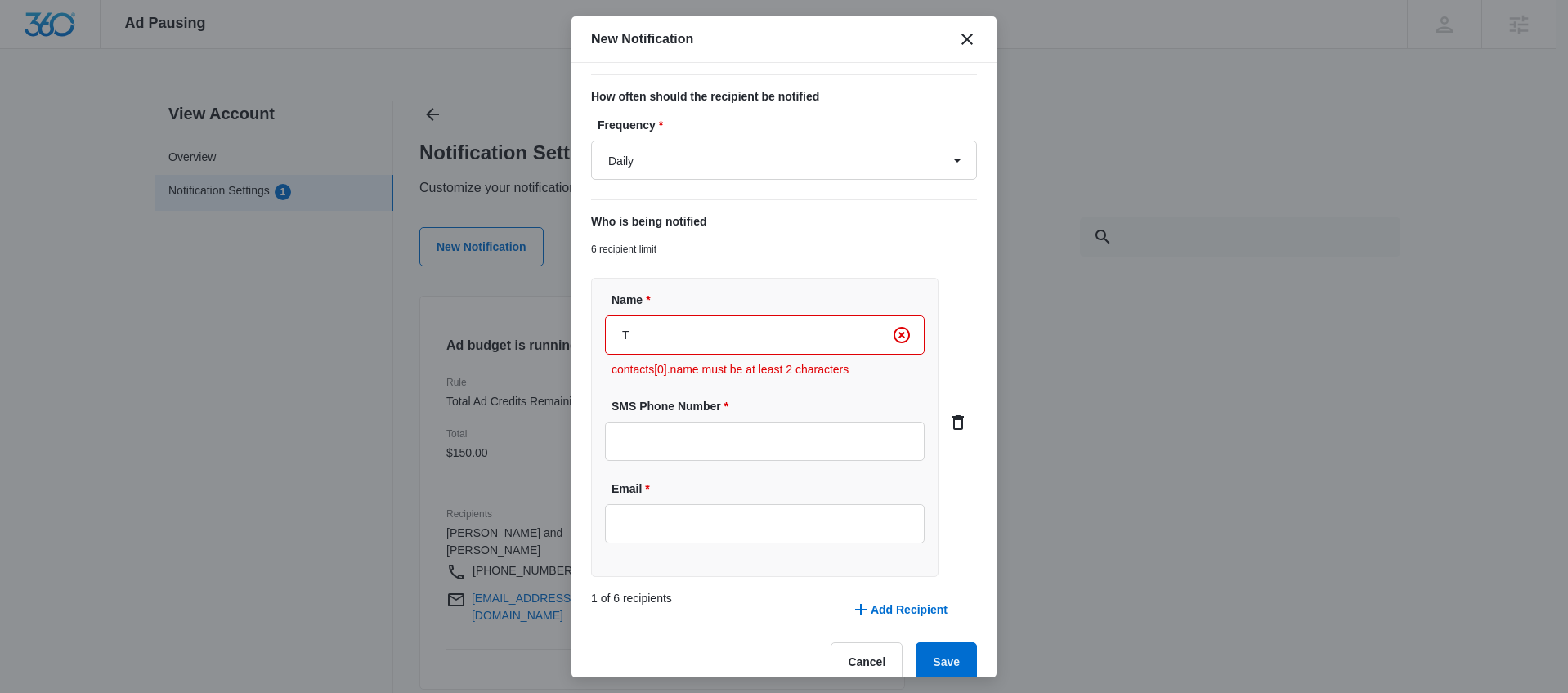
type input "[PERSON_NAME] and [PERSON_NAME]"
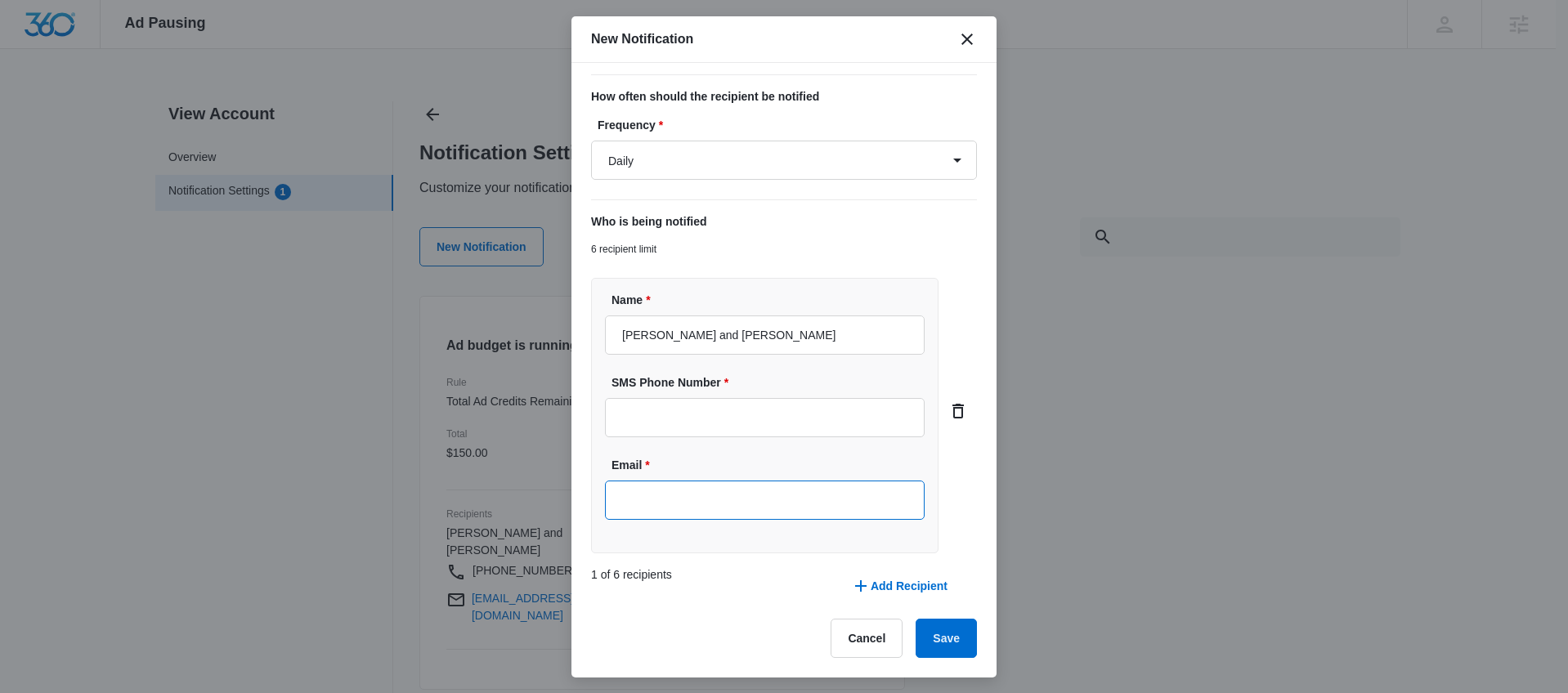
click at [776, 499] on input "Email *" at bounding box center [766, 500] width 320 height 39
click at [629, 419] on input "SMS Phone Number *" at bounding box center [766, 418] width 320 height 39
paste input "[PHONE_NUMBER]"
type input "[PHONE_NUMBER]"
click at [655, 494] on input "Email" at bounding box center [766, 500] width 320 height 39
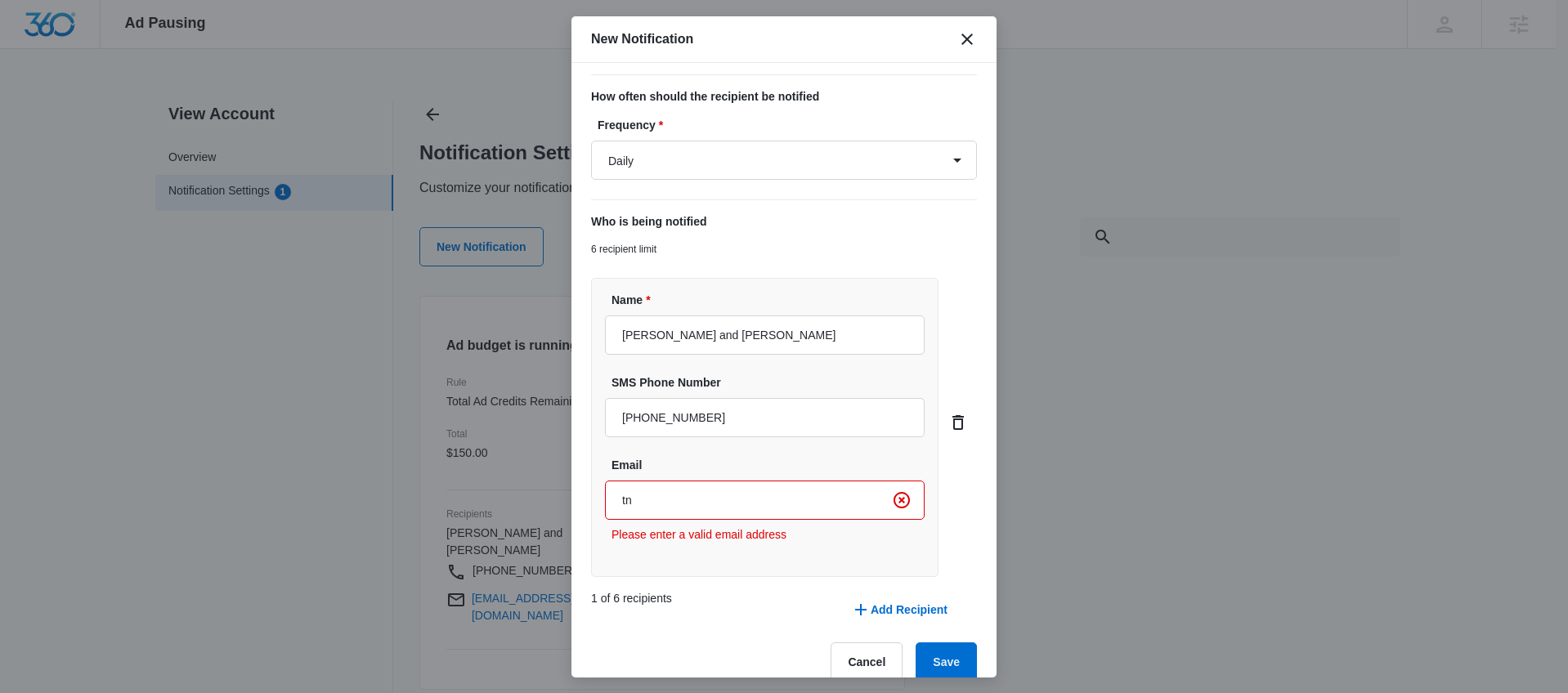
type input "[EMAIL_ADDRESS][DOMAIN_NAME]"
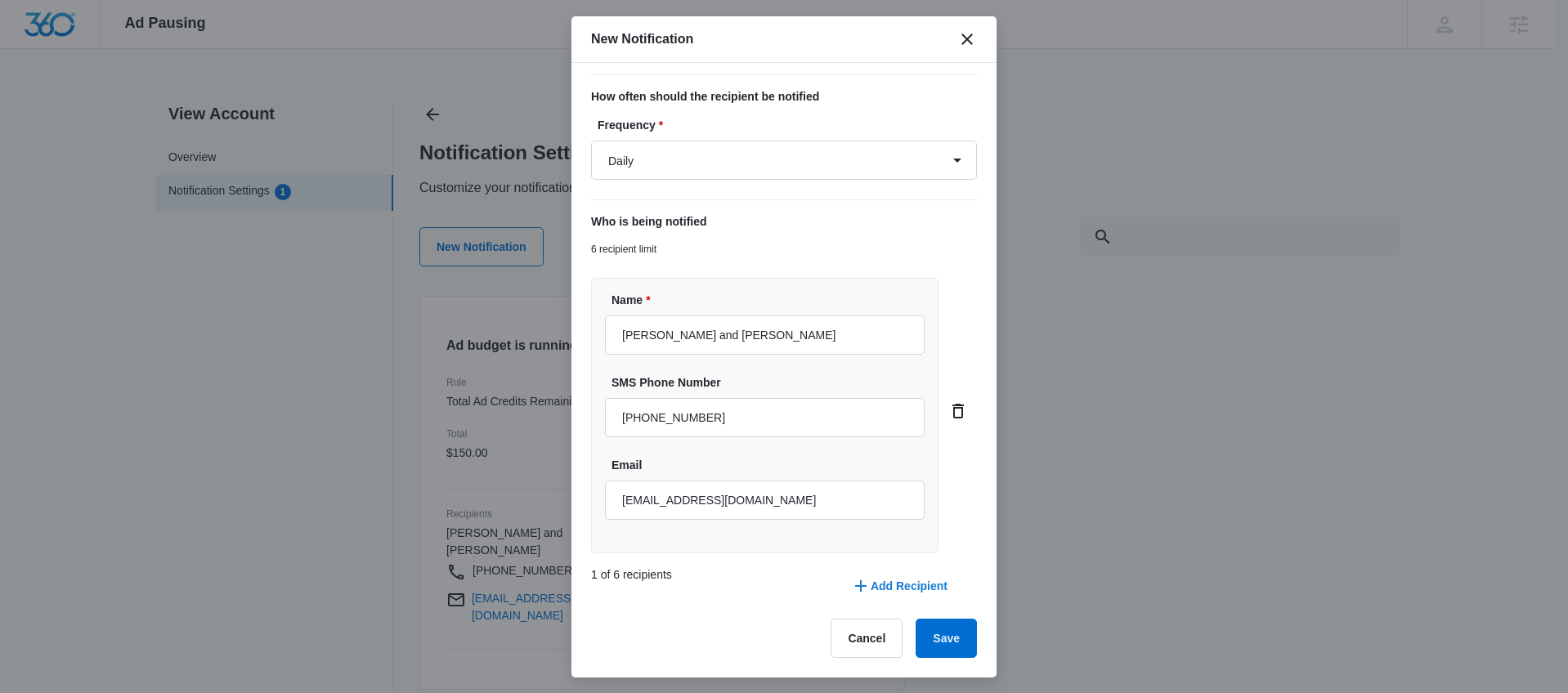
click at [871, 579] on button "Add Recipient" at bounding box center [900, 586] width 129 height 39
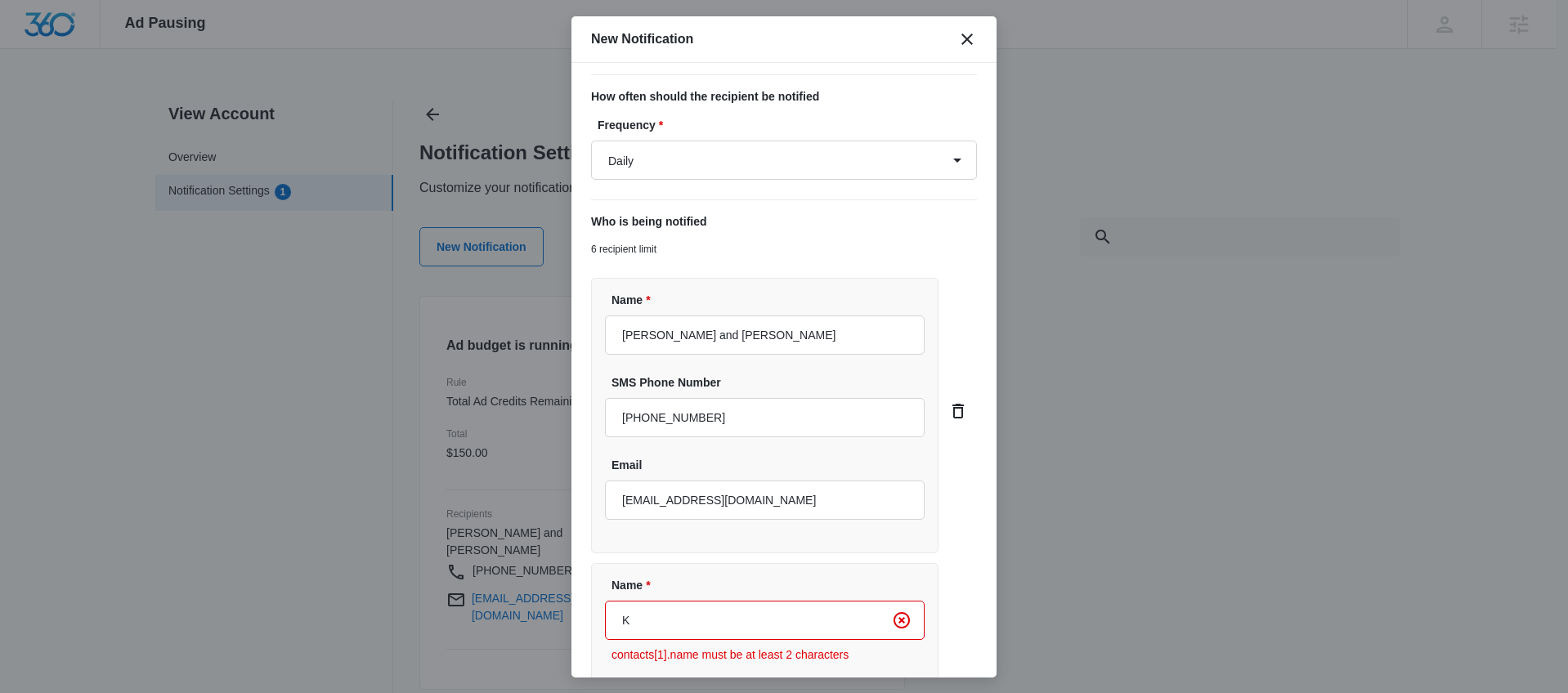
type input "[PERSON_NAME]"
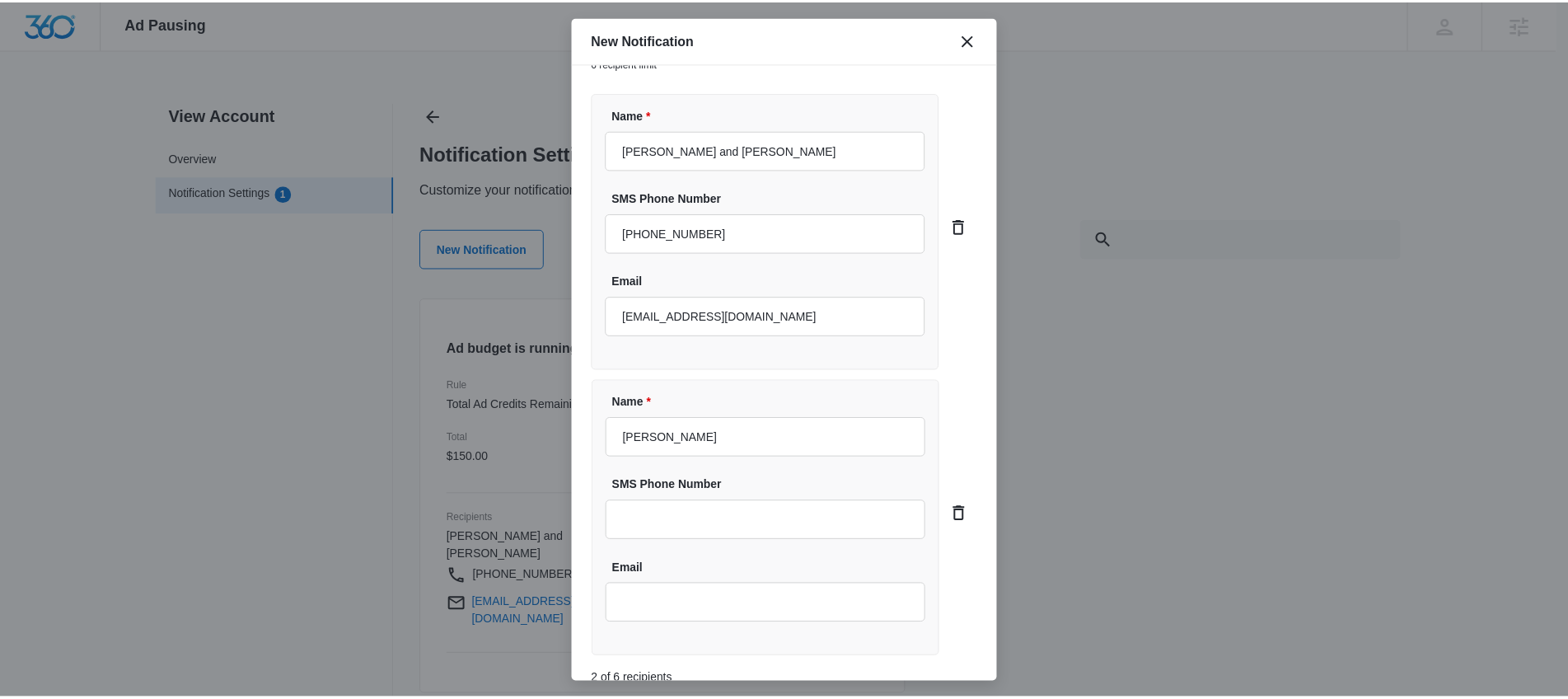
scroll to position [589, 0]
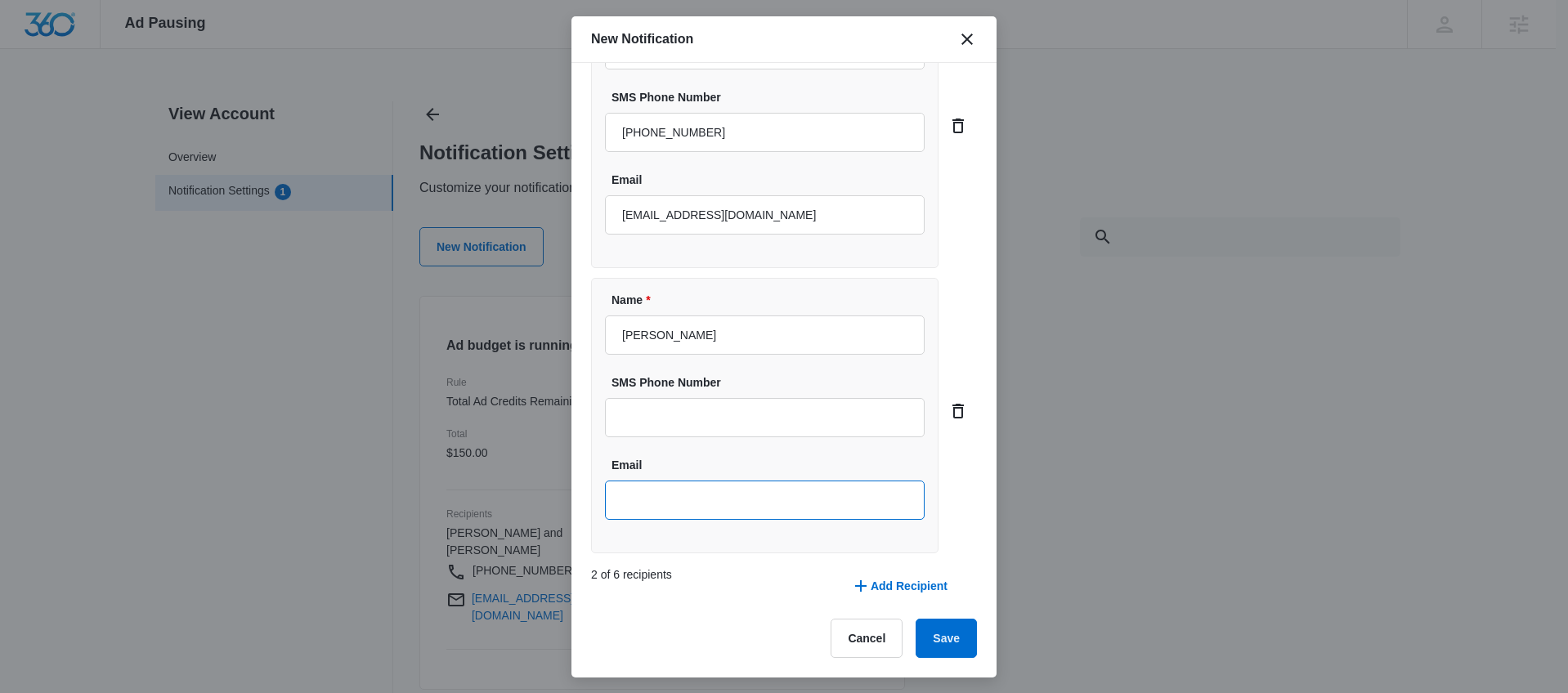
click at [710, 482] on input "Email" at bounding box center [766, 500] width 320 height 39
type input "[EMAIL_ADDRESS][PERSON_NAME][DOMAIN_NAME]"
click at [948, 642] on button "Save" at bounding box center [947, 638] width 61 height 39
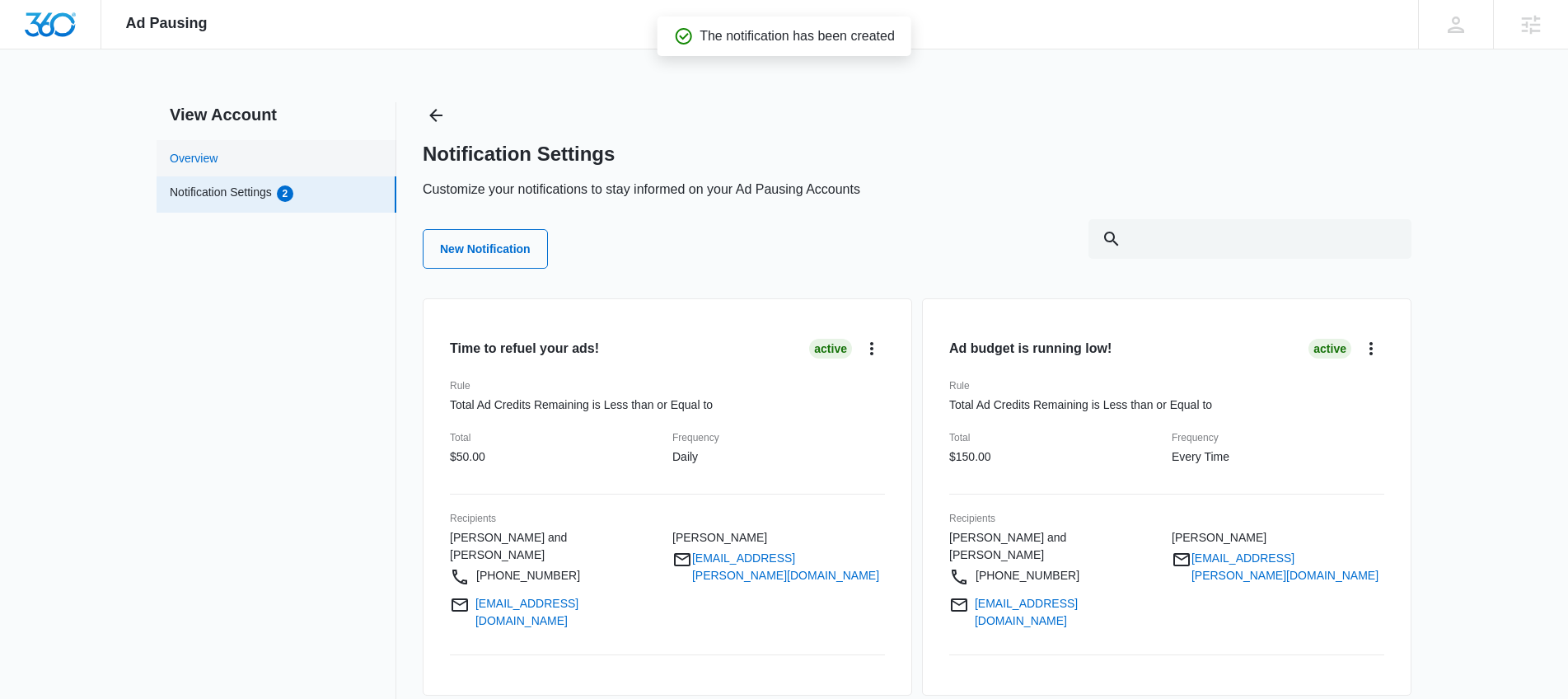
click at [218, 159] on link "Overview" at bounding box center [193, 158] width 48 height 18
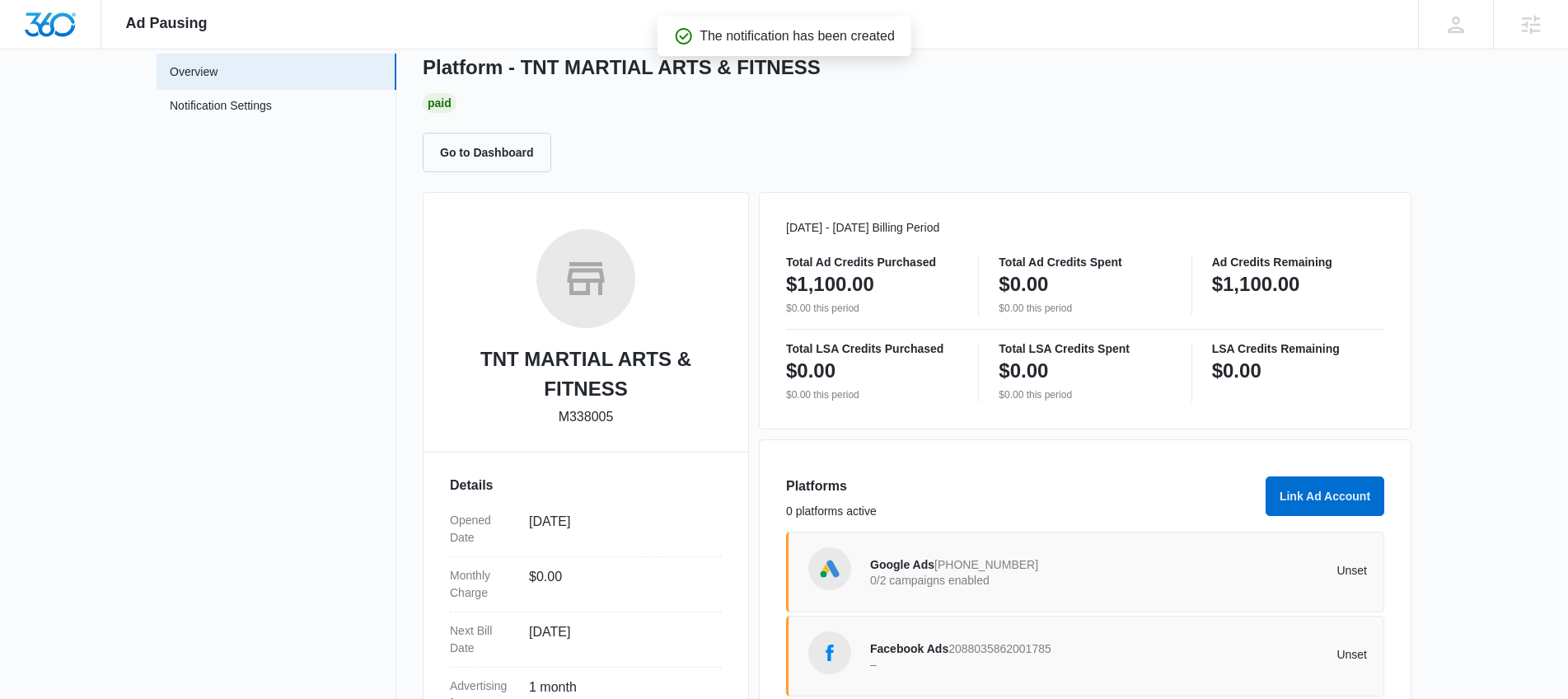
scroll to position [177, 0]
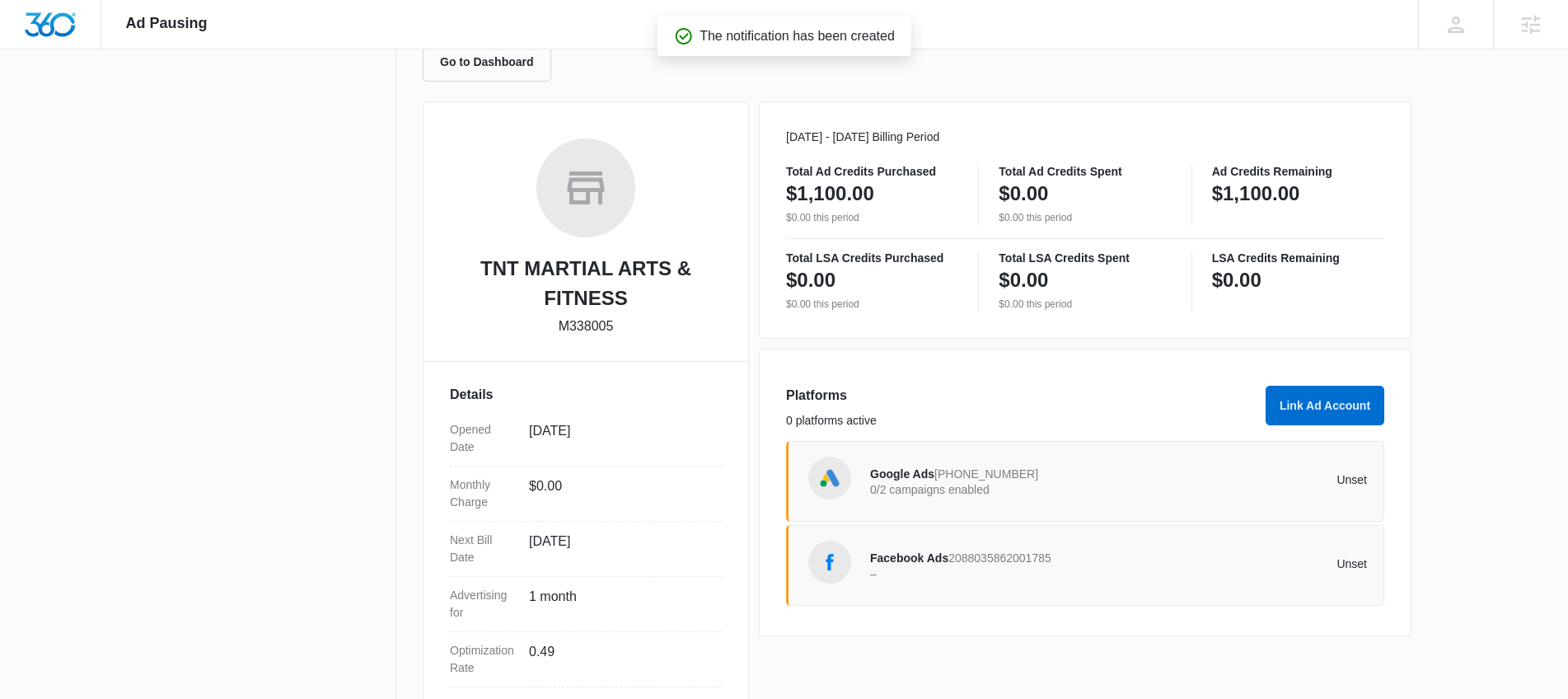
click at [894, 473] on span "Google Ads" at bounding box center [902, 474] width 64 height 13
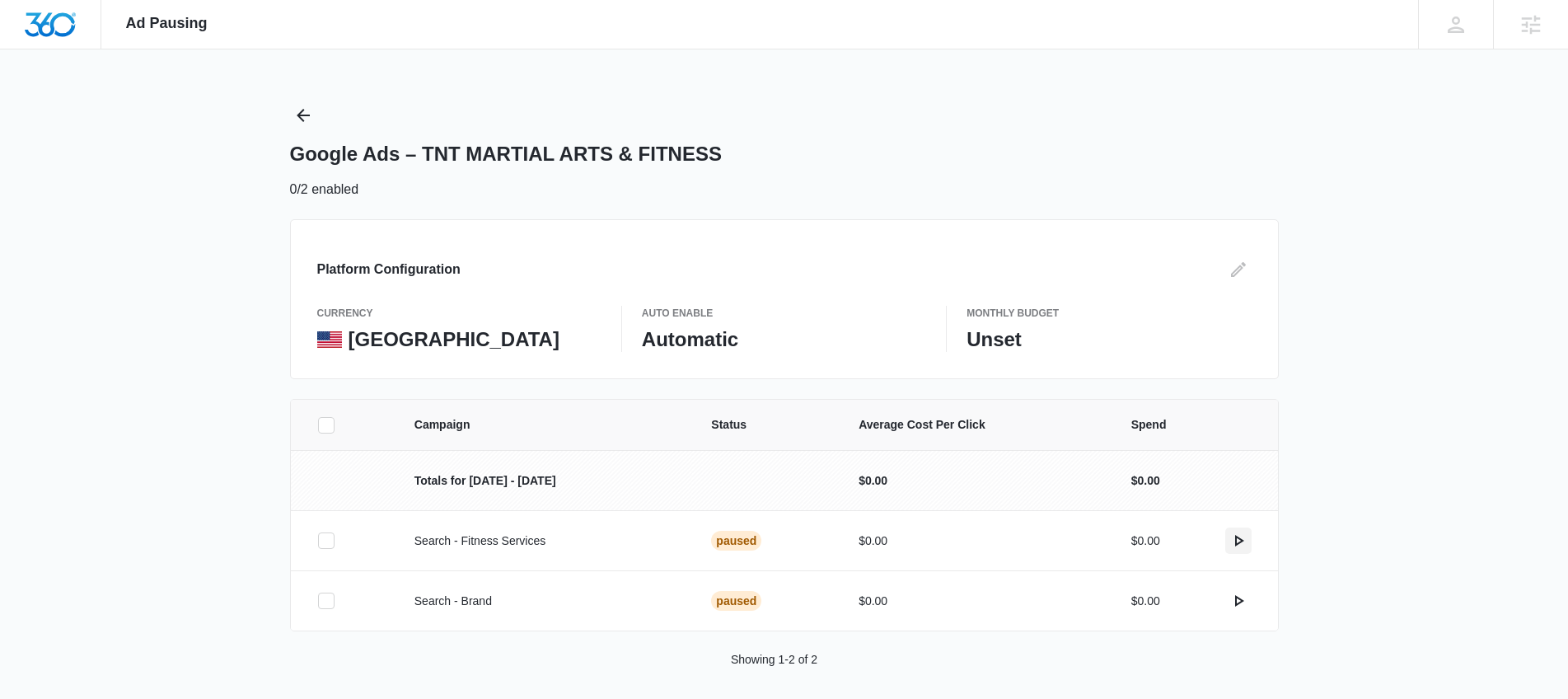
click at [1238, 543] on icon "actions.activate" at bounding box center [1240, 541] width 9 height 11
click at [1232, 603] on icon "actions.activate" at bounding box center [1238, 600] width 20 height 20
